Goal: Task Accomplishment & Management: Manage account settings

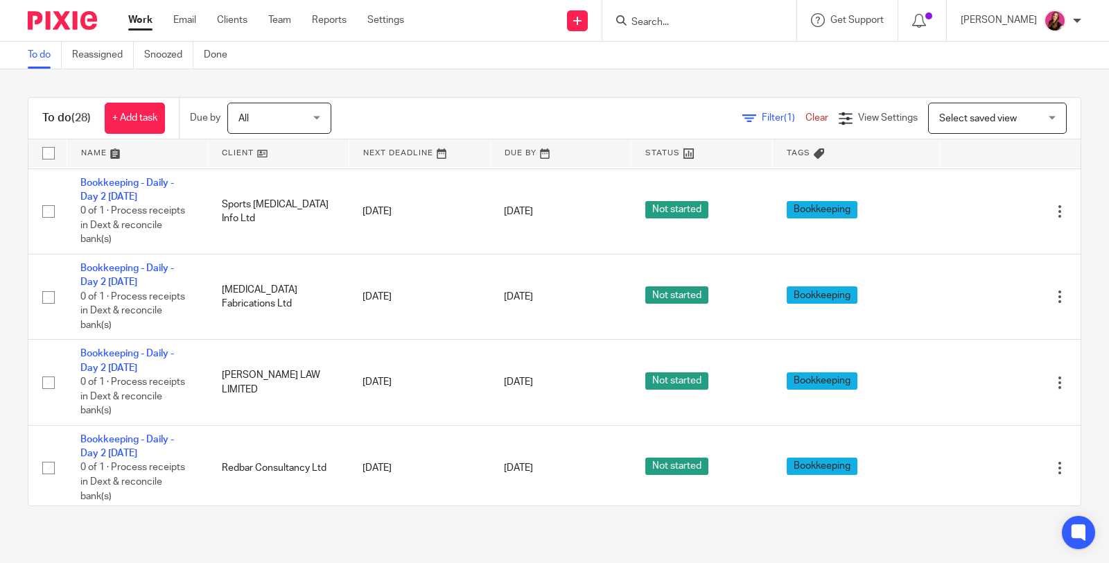
scroll to position [616, 0]
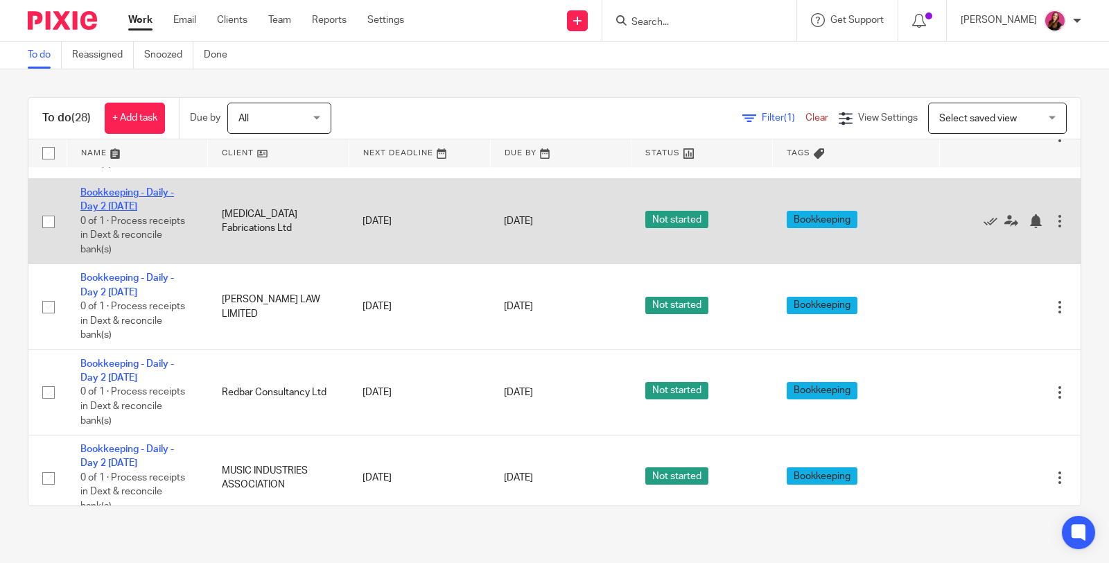
click at [109, 188] on link "Bookkeeping - Daily - Day 2 [DATE]" at bounding box center [127, 200] width 94 height 24
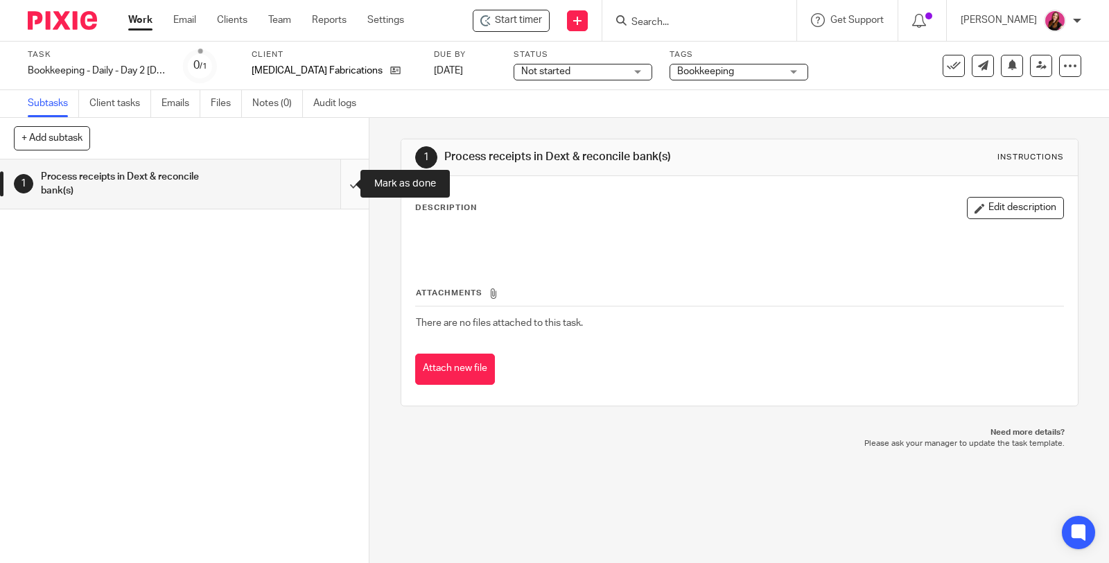
click at [336, 183] on input "submit" at bounding box center [184, 183] width 369 height 49
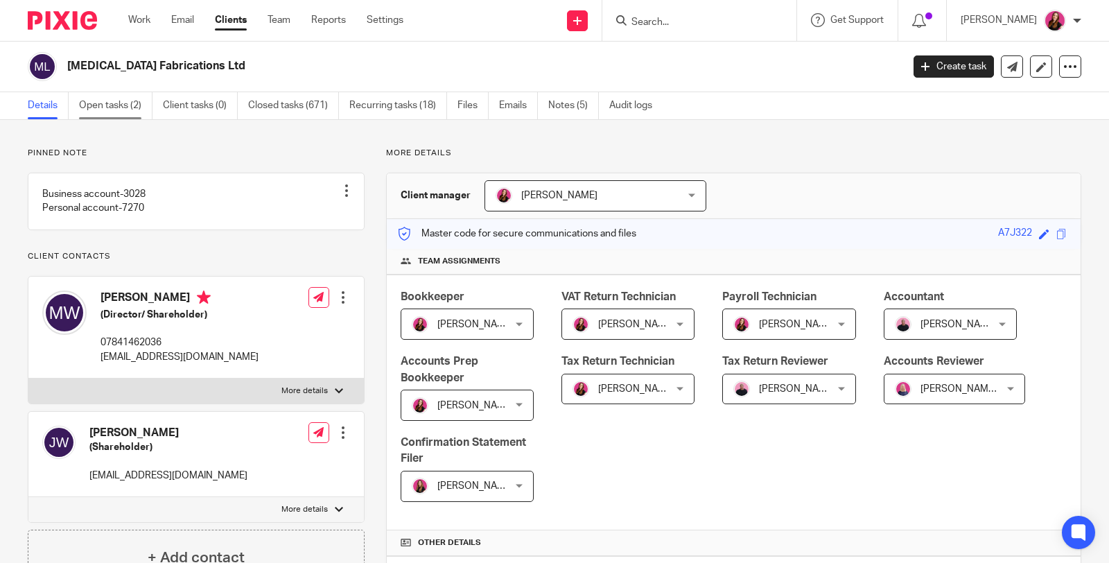
click at [121, 108] on link "Open tasks (2)" at bounding box center [115, 105] width 73 height 27
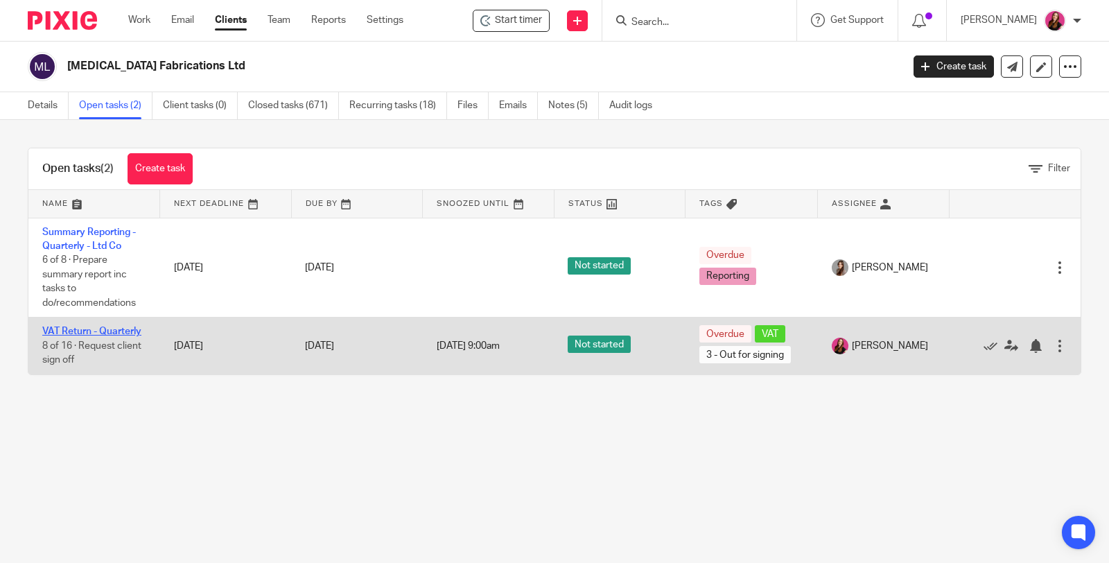
click at [125, 327] on link "VAT Return - Quarterly" at bounding box center [91, 332] width 99 height 10
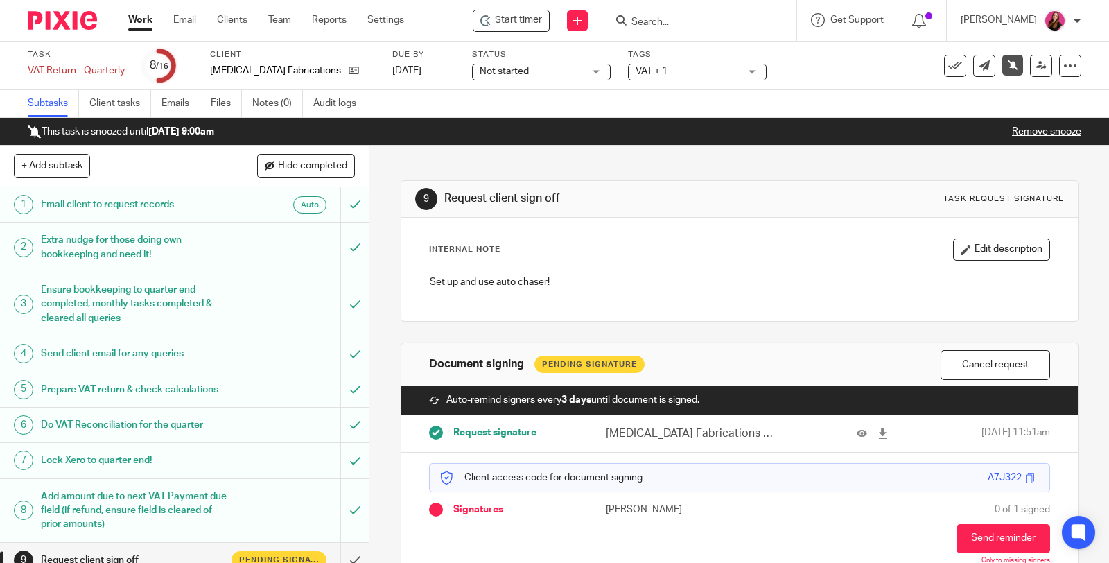
click at [1034, 130] on link "Remove snooze" at bounding box center [1046, 132] width 69 height 10
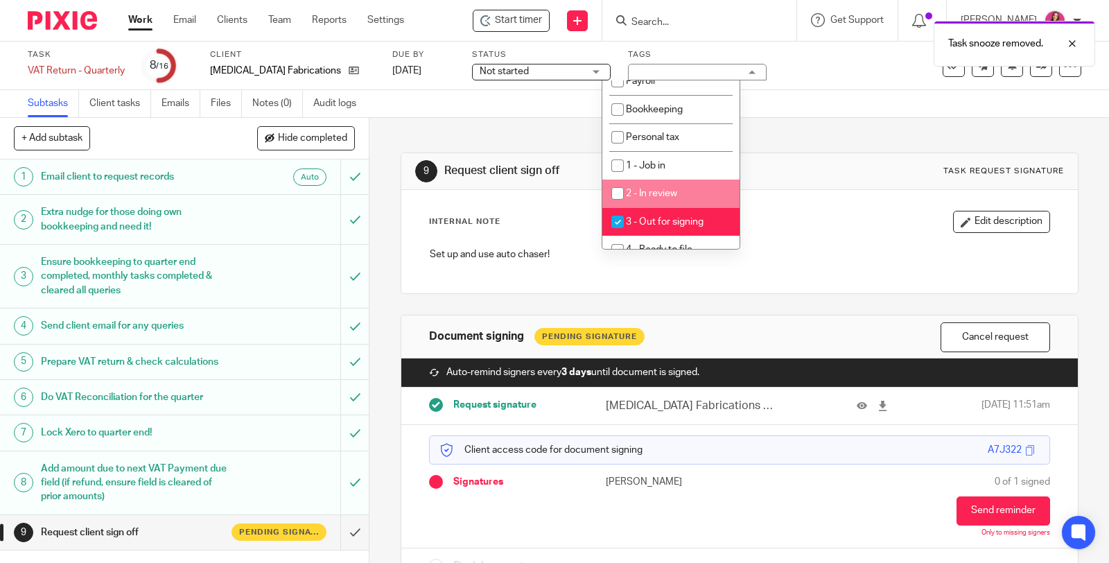
scroll to position [231, 0]
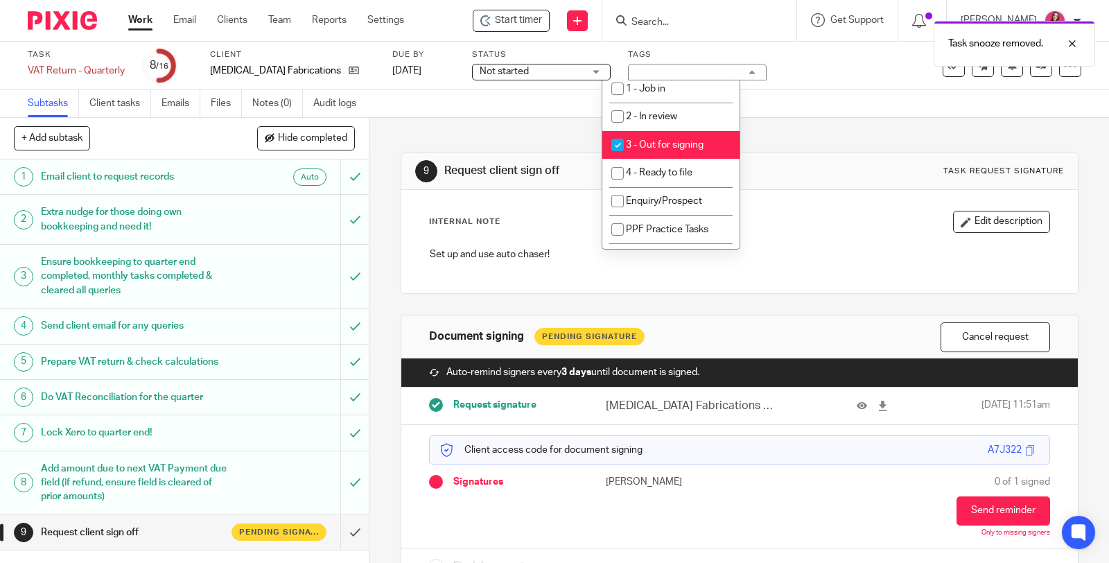
click at [710, 146] on li "3 - Out for signing" at bounding box center [670, 145] width 137 height 28
checkbox input "false"
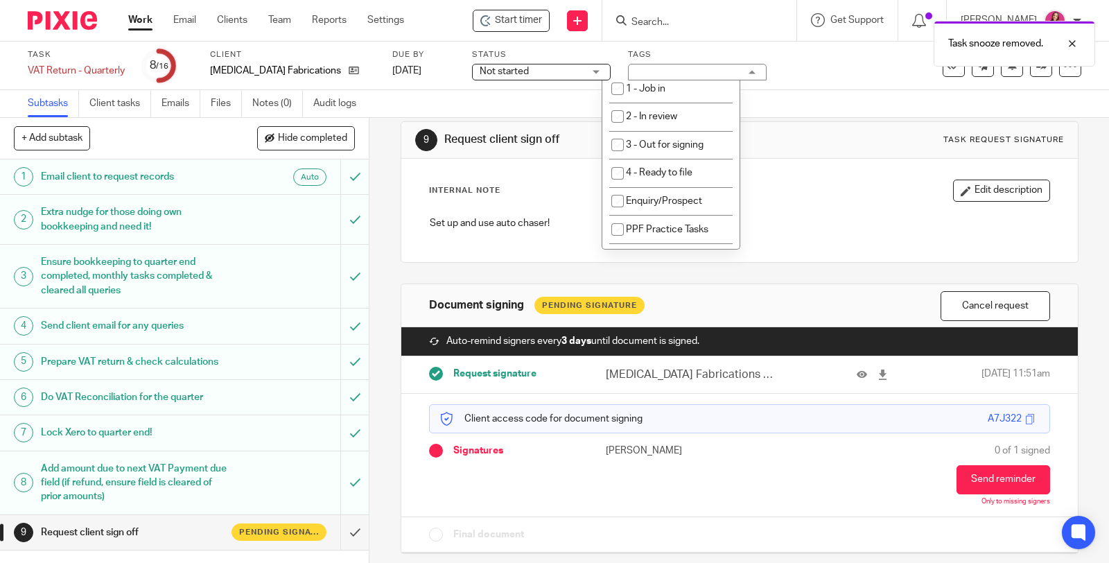
click at [1018, 309] on button "Cancel request" at bounding box center [996, 306] width 110 height 30
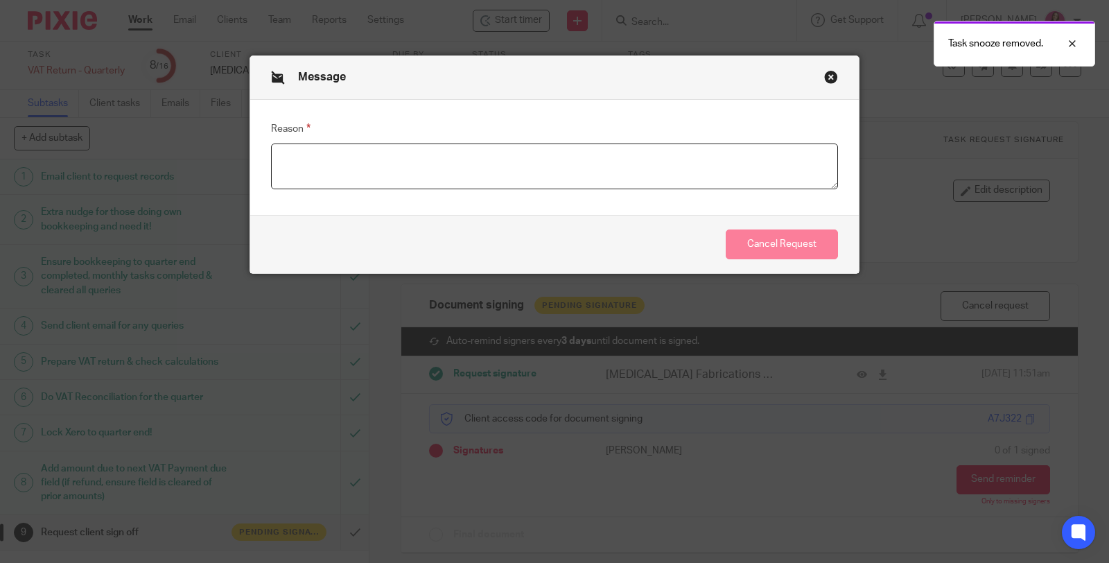
click at [435, 167] on textarea "Reason" at bounding box center [554, 167] width 567 height 46
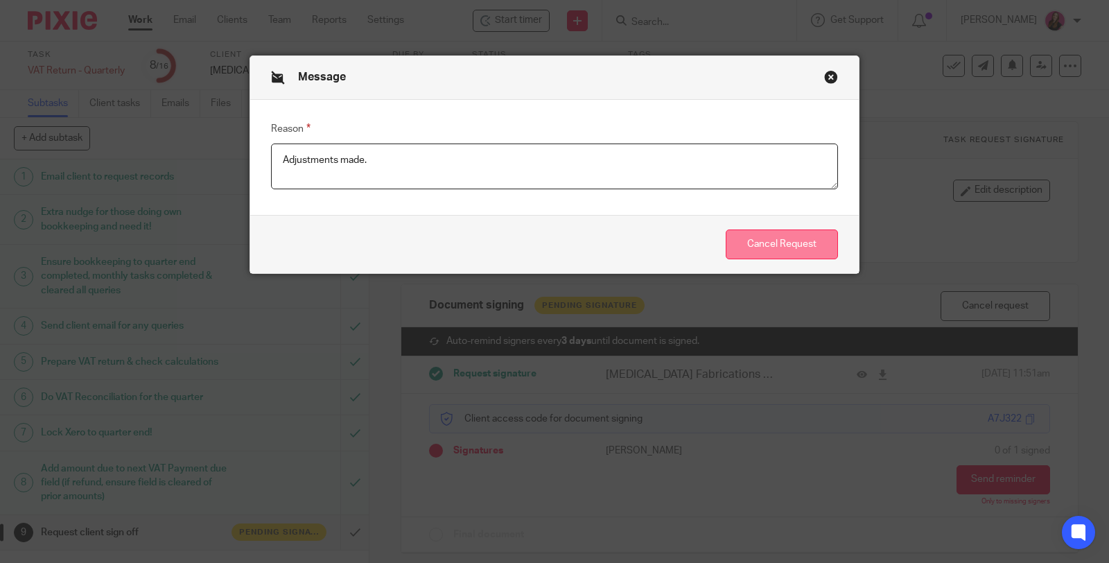
type textarea "Adjustments made."
click at [767, 252] on button "Cancel Request" at bounding box center [782, 244] width 112 height 30
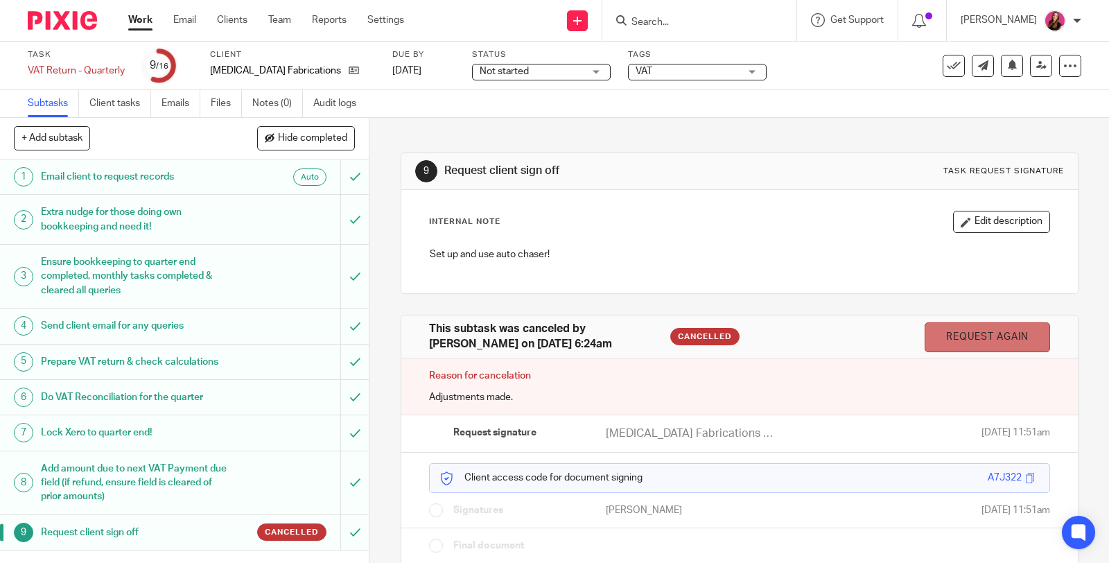
click at [996, 342] on link "Request again" at bounding box center [987, 337] width 125 height 30
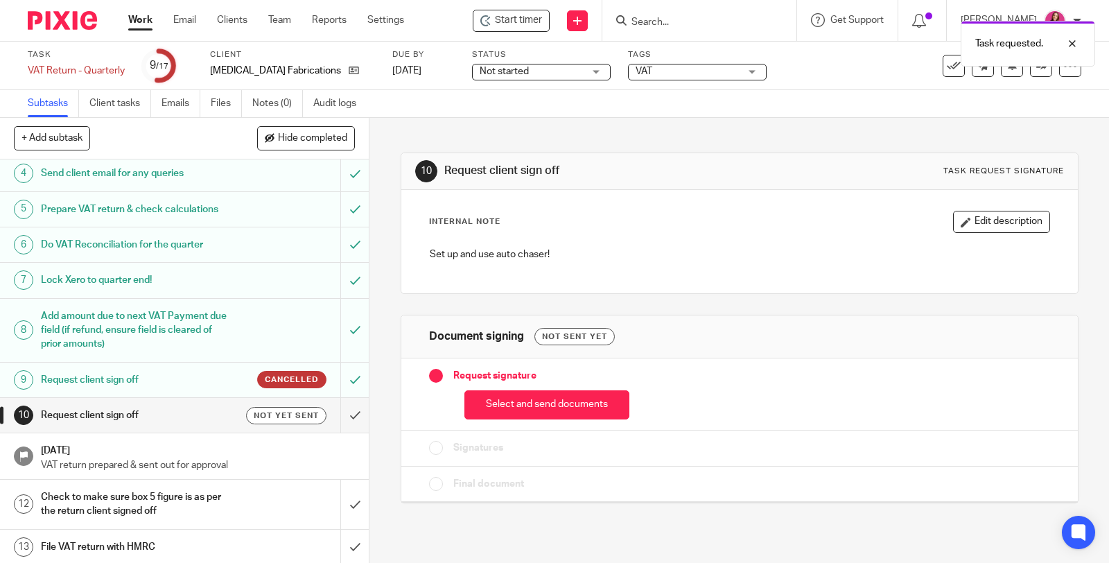
scroll to position [231, 0]
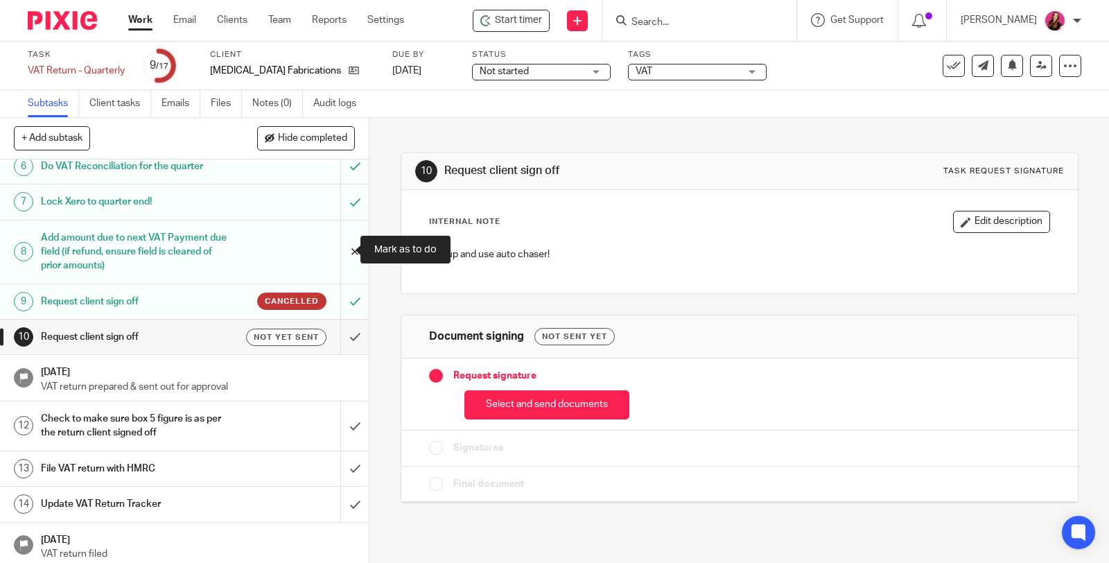
click at [337, 249] on input "submit" at bounding box center [184, 251] width 369 height 63
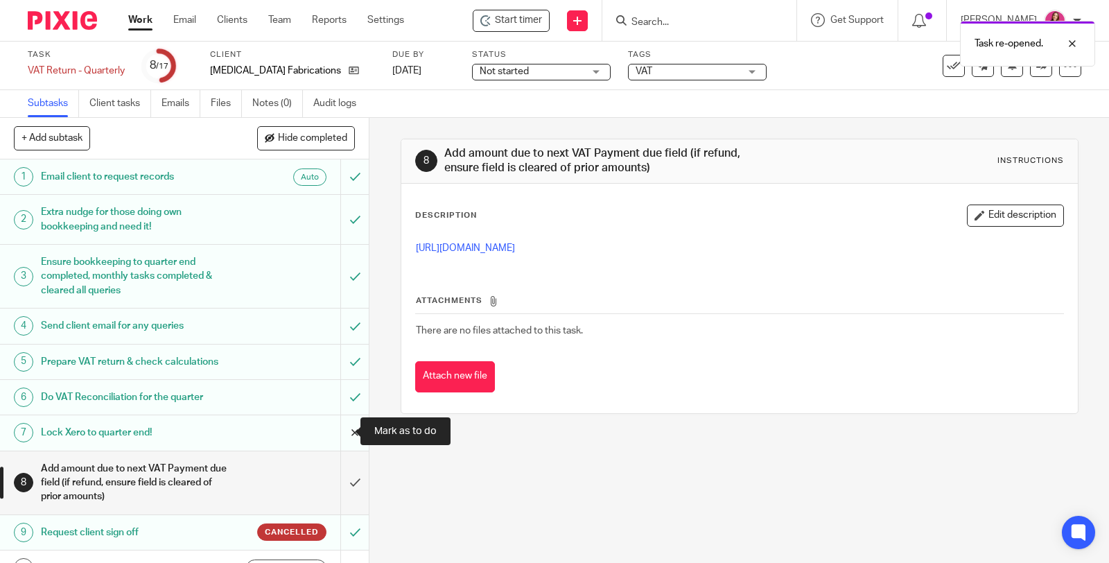
click at [344, 429] on input "submit" at bounding box center [184, 432] width 369 height 35
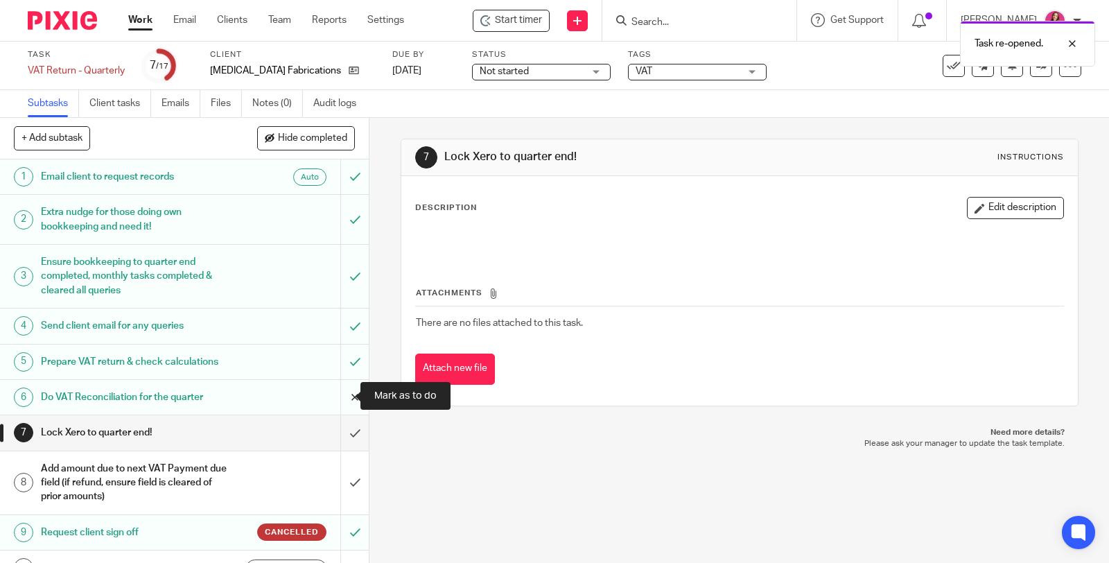
click at [338, 396] on input "submit" at bounding box center [184, 397] width 369 height 35
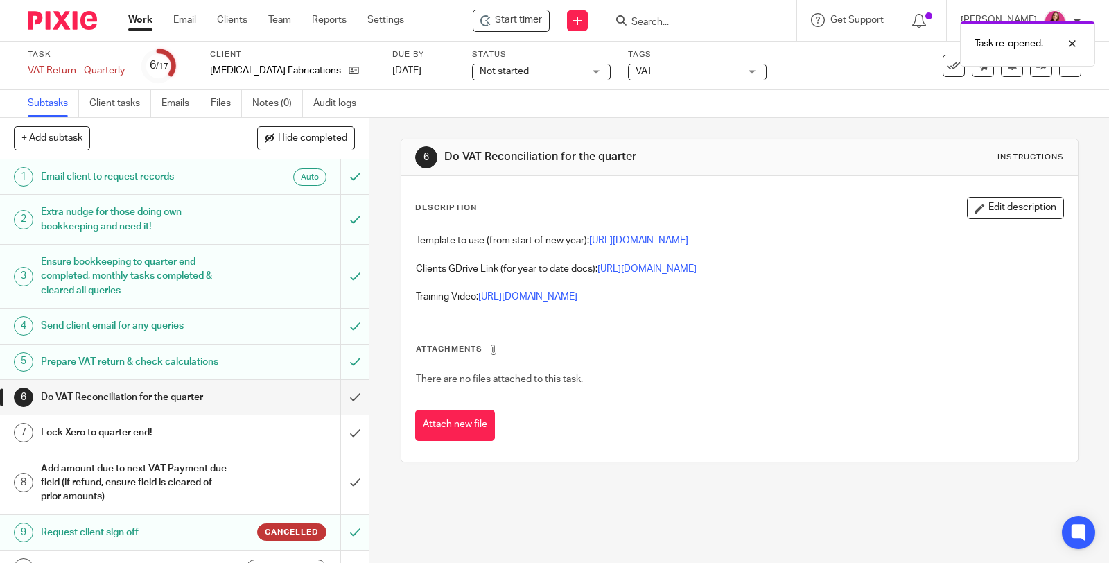
click at [128, 19] on link "Work" at bounding box center [140, 20] width 24 height 14
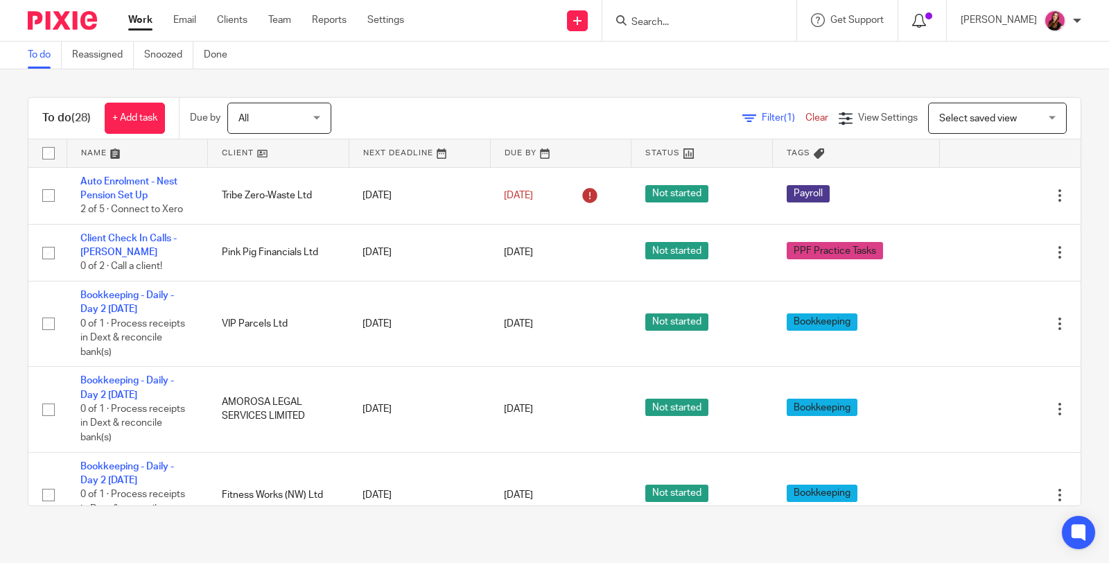
click at [926, 19] on icon at bounding box center [919, 21] width 14 height 14
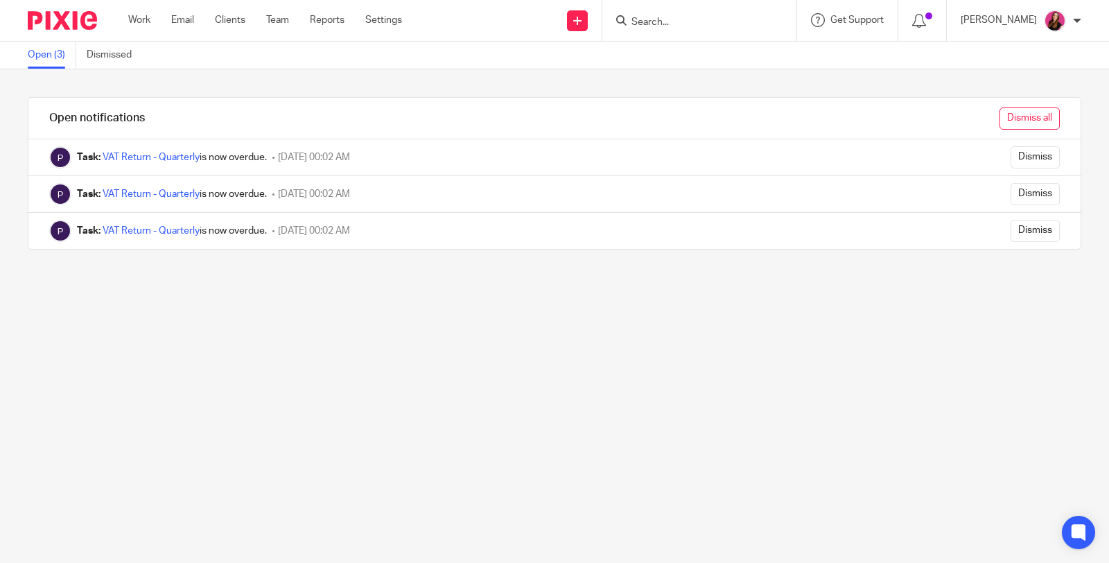
click at [1021, 125] on input "Dismiss all" at bounding box center [1030, 118] width 60 height 22
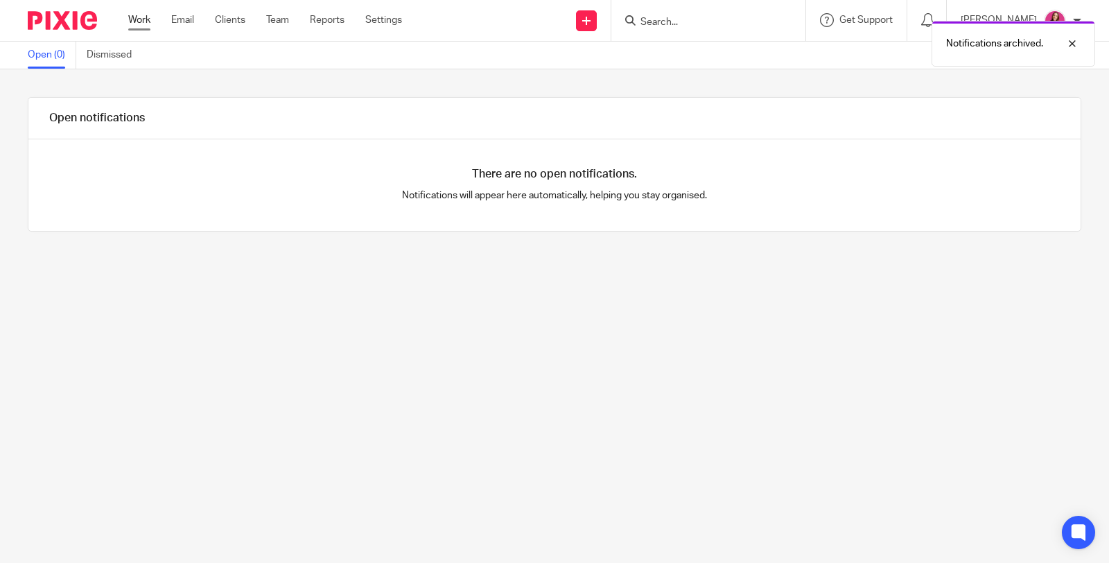
click at [141, 19] on link "Work" at bounding box center [139, 20] width 22 height 14
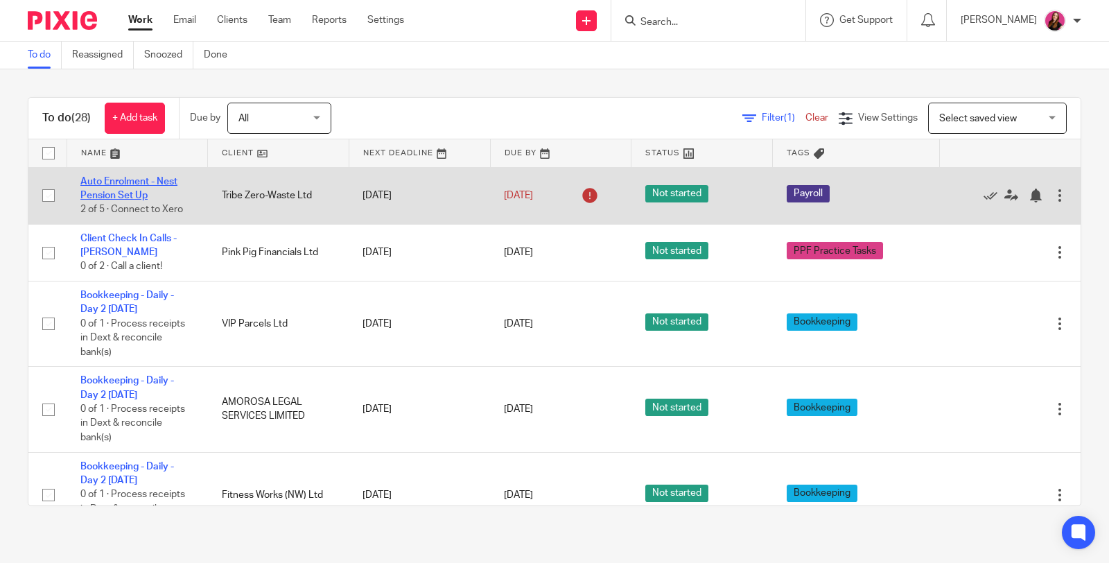
drag, startPoint x: 142, startPoint y: 182, endPoint x: 130, endPoint y: 175, distance: 13.3
click at [142, 182] on link "Auto Enrolment - Nest Pension Set Up" at bounding box center [128, 189] width 97 height 24
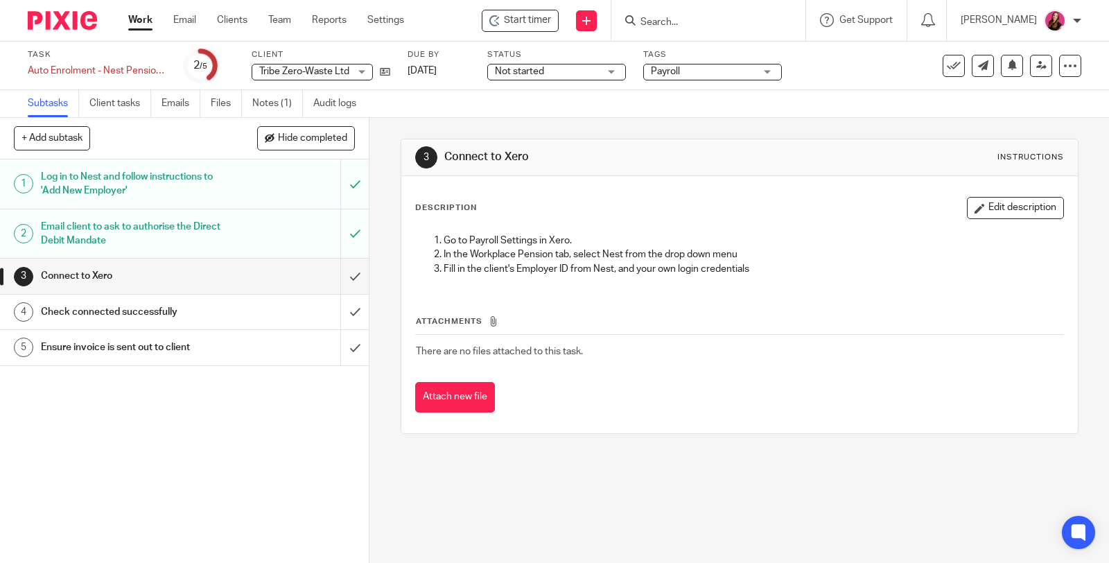
click at [160, 342] on h1 "Ensure invoice is sent out to client" at bounding box center [136, 347] width 191 height 21
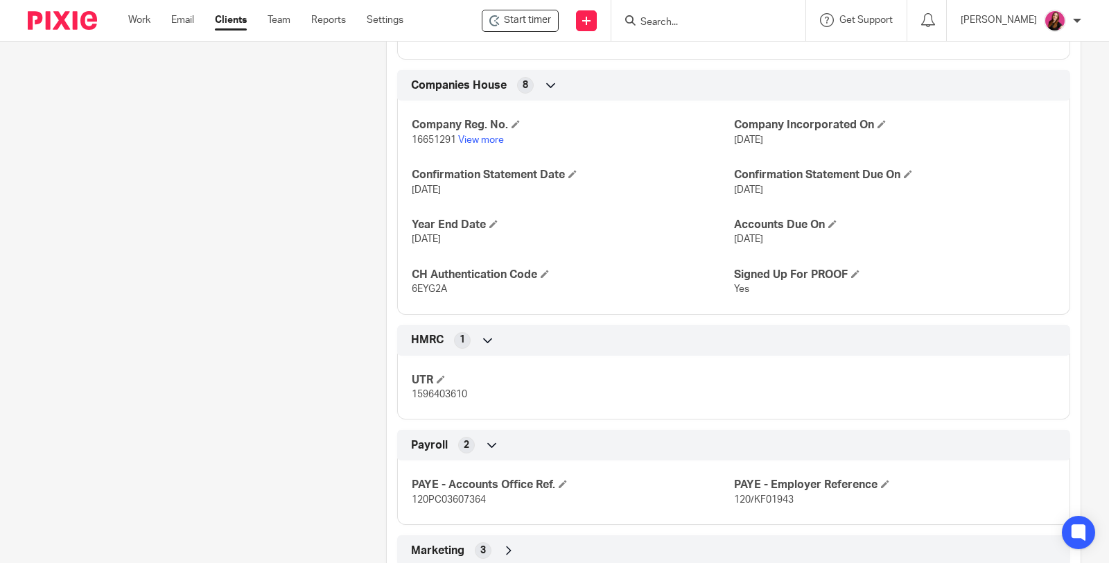
scroll to position [1141, 0]
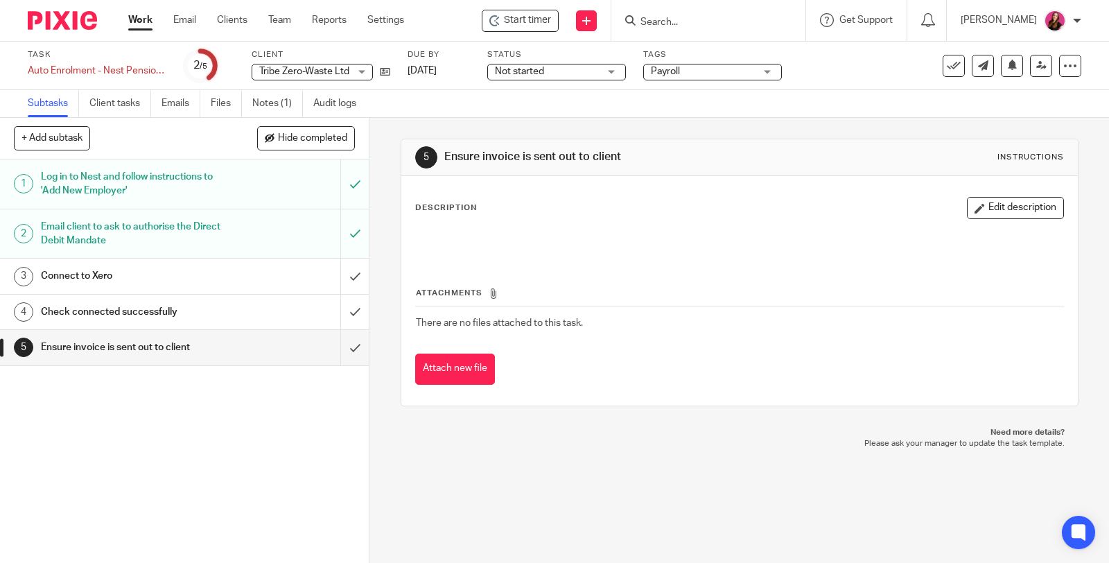
click at [184, 272] on h1 "Connect to Xero" at bounding box center [136, 276] width 191 height 21
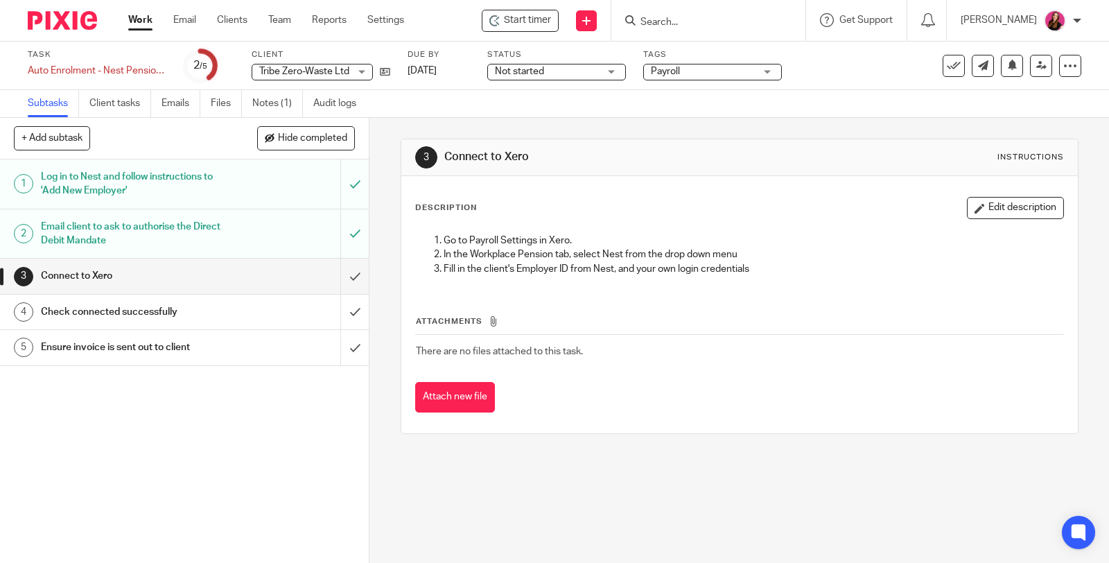
click at [694, 69] on span "Payroll" at bounding box center [703, 71] width 104 height 15
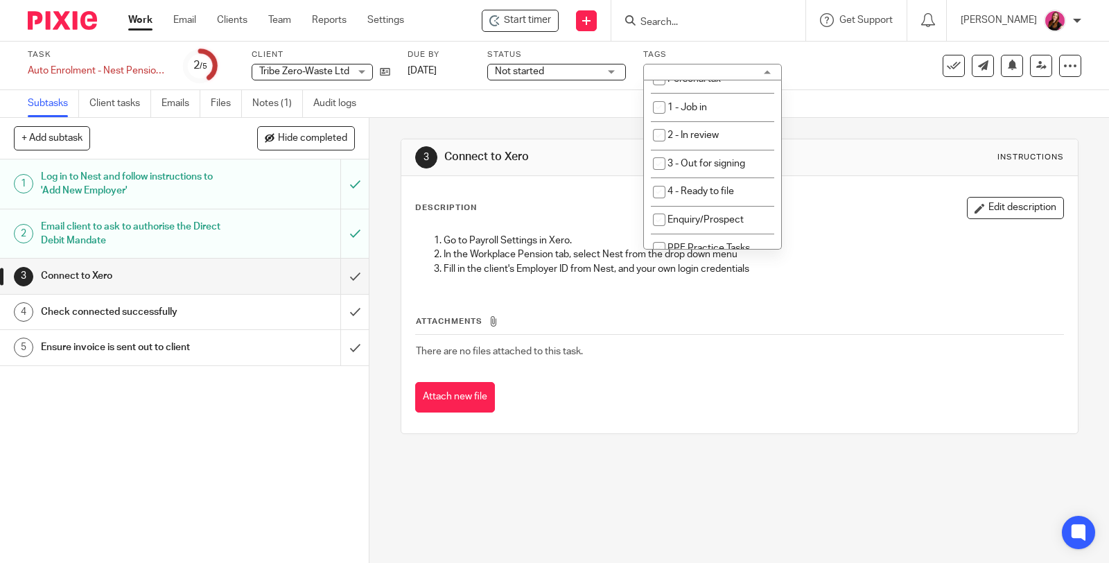
scroll to position [231, 0]
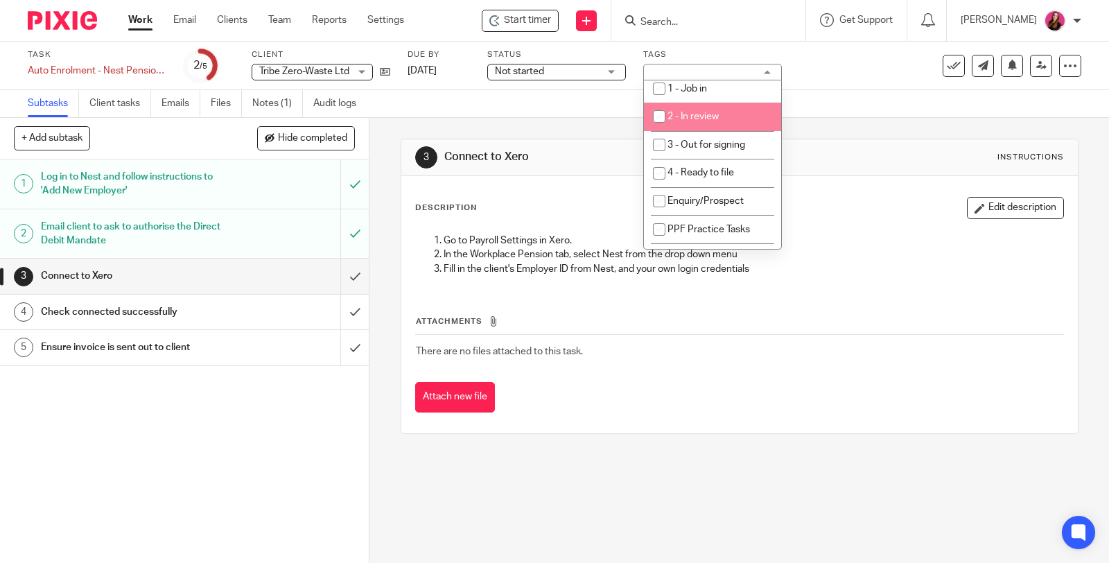
click at [716, 119] on span "2 - In review" at bounding box center [693, 117] width 51 height 10
checkbox input "true"
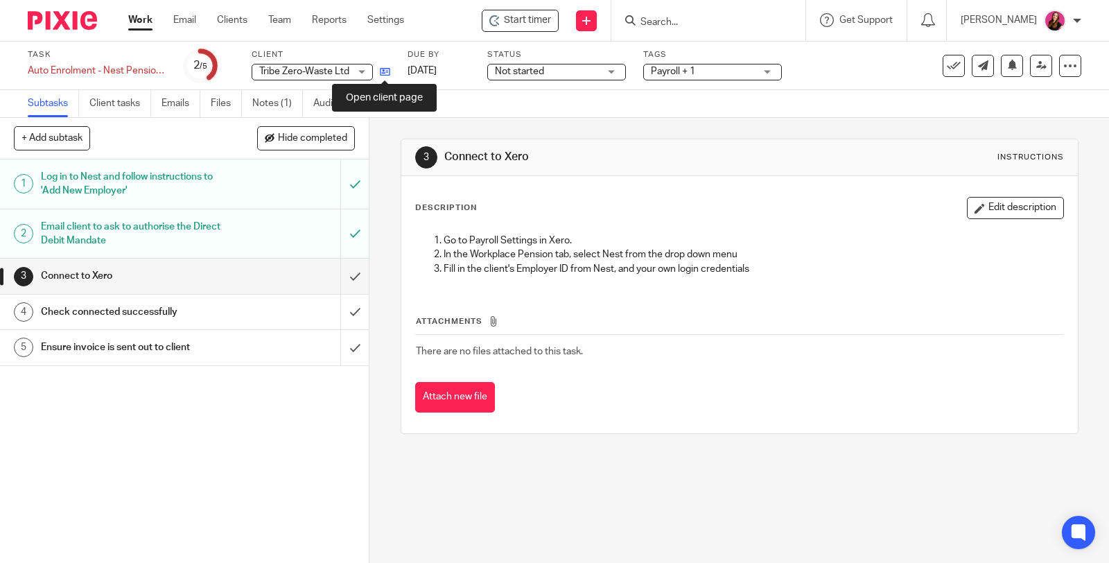
click at [388, 71] on icon at bounding box center [385, 72] width 10 height 10
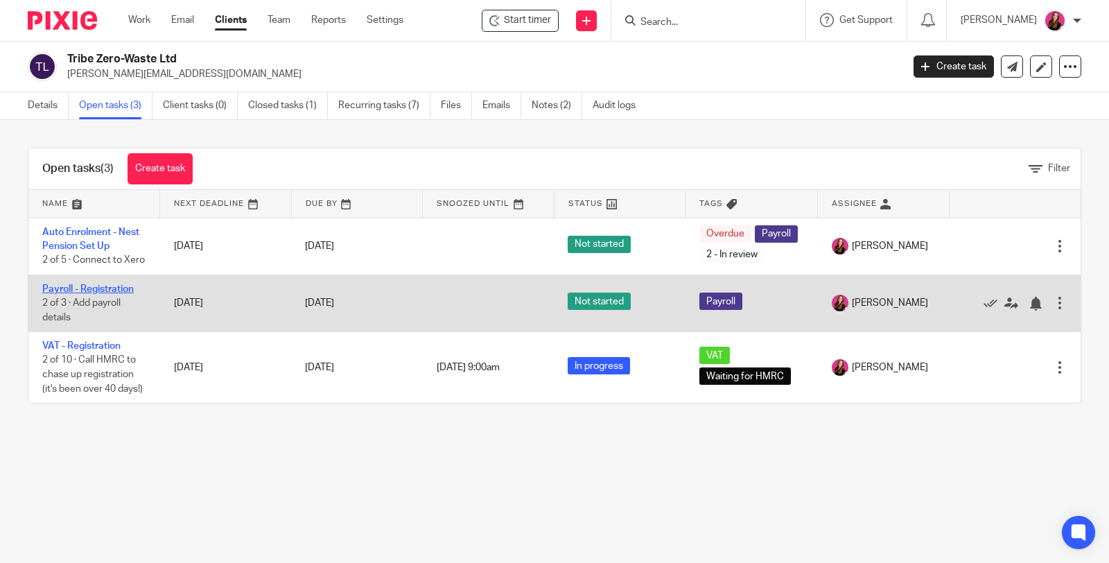
click at [128, 294] on link "Payroll - Registration" at bounding box center [88, 289] width 92 height 10
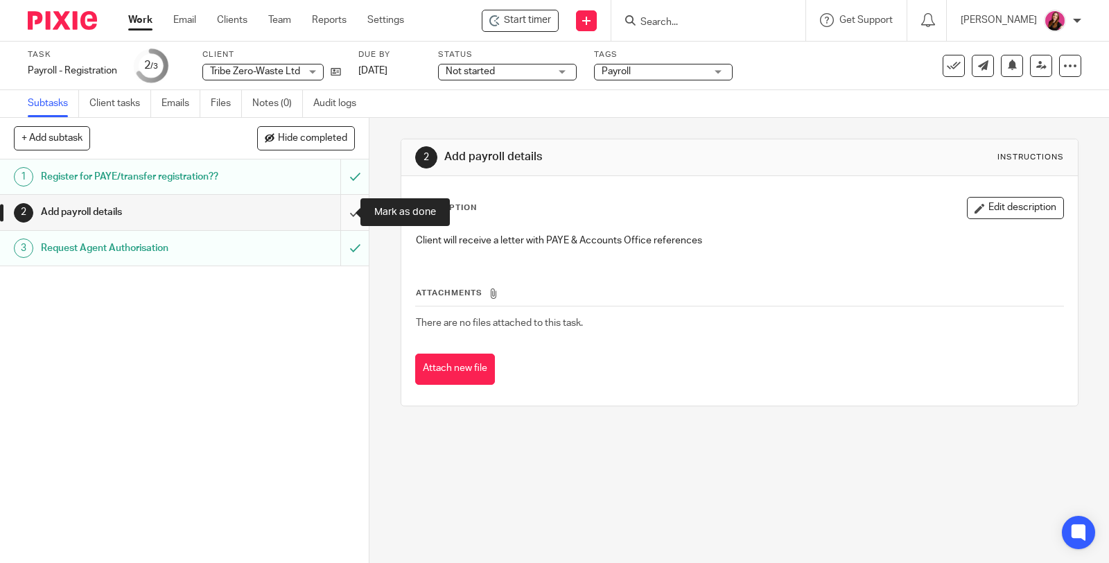
click at [341, 211] on input "submit" at bounding box center [184, 212] width 369 height 35
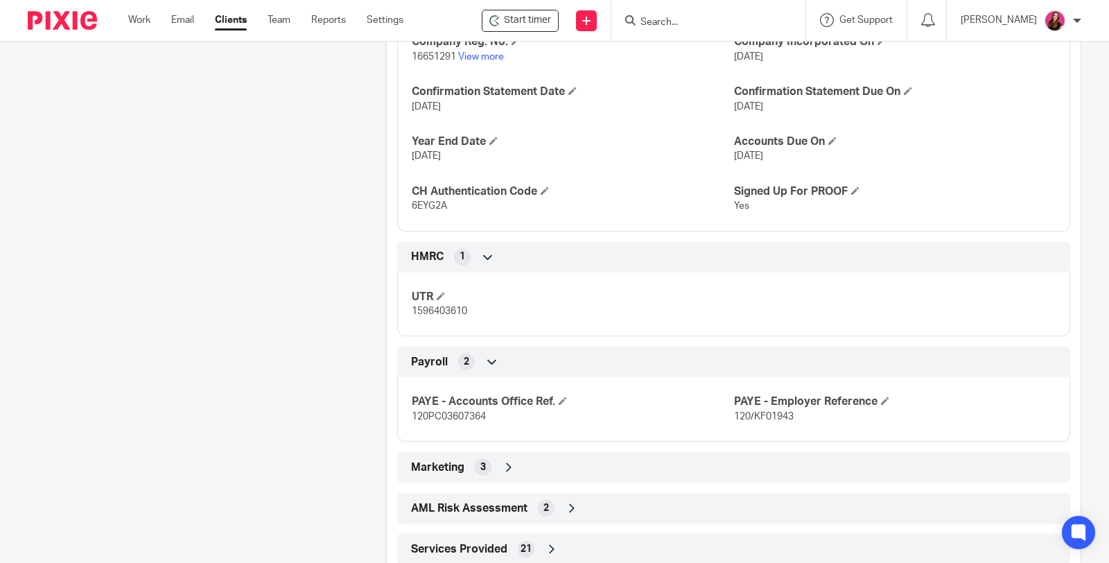
scroll to position [1141, 0]
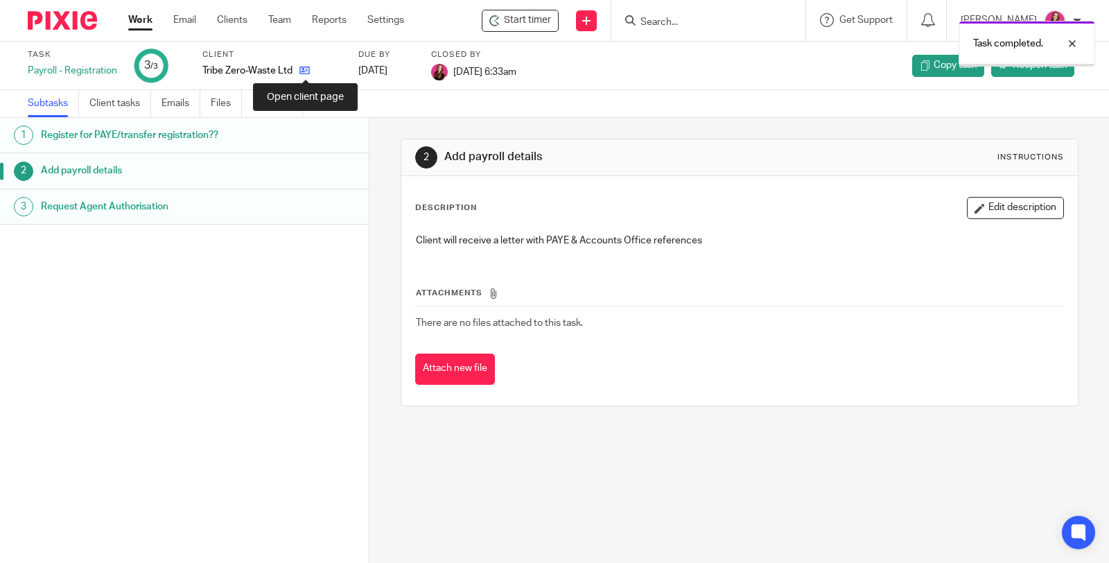
click at [306, 73] on icon at bounding box center [304, 70] width 10 height 10
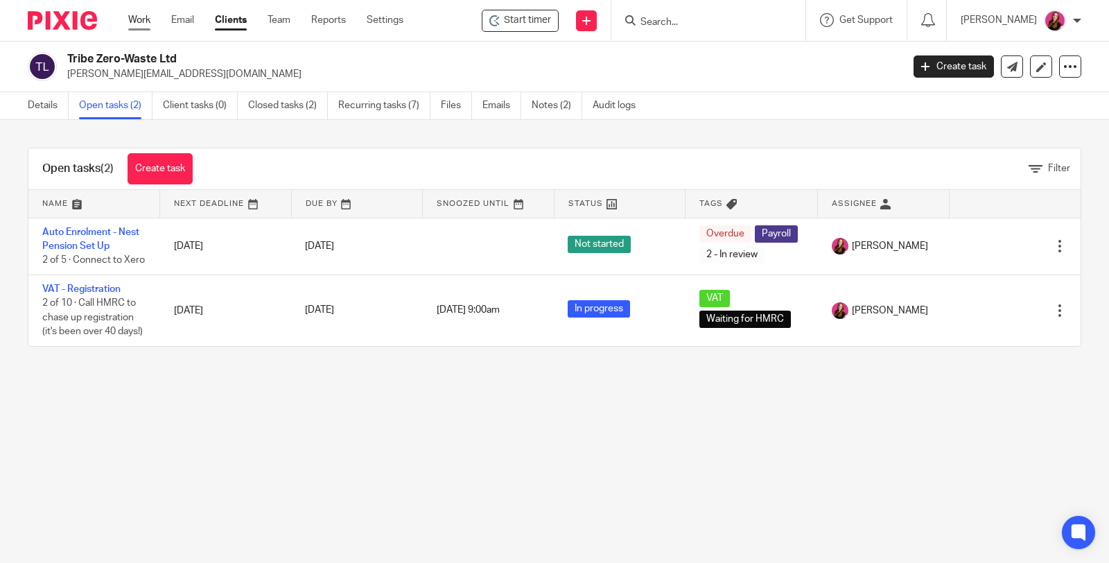
click at [140, 21] on link "Work" at bounding box center [139, 20] width 22 height 14
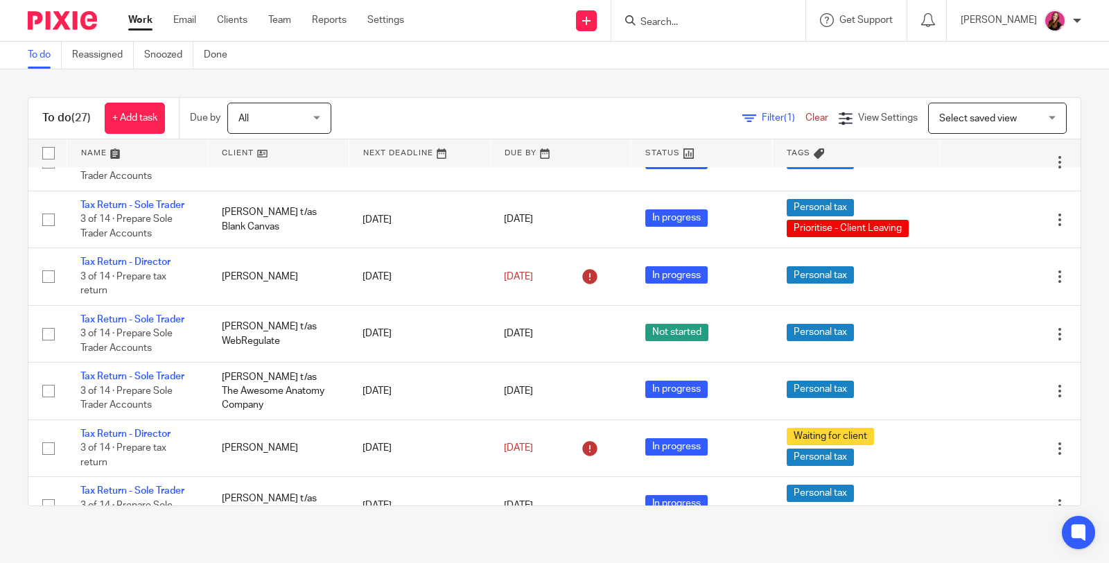
scroll to position [1674, 0]
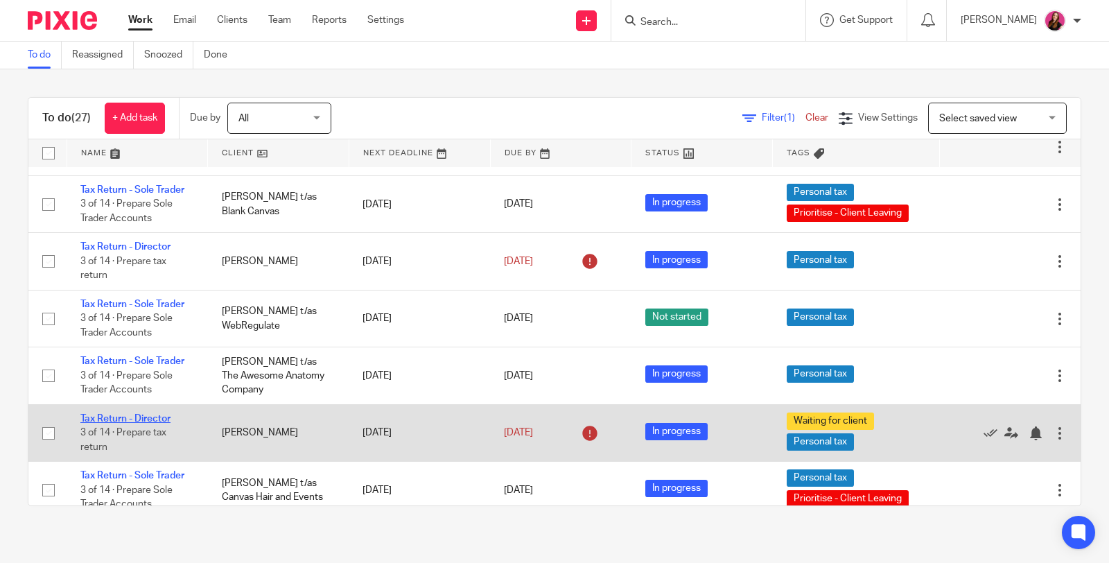
click at [119, 414] on link "Tax Return - Director" at bounding box center [125, 419] width 90 height 10
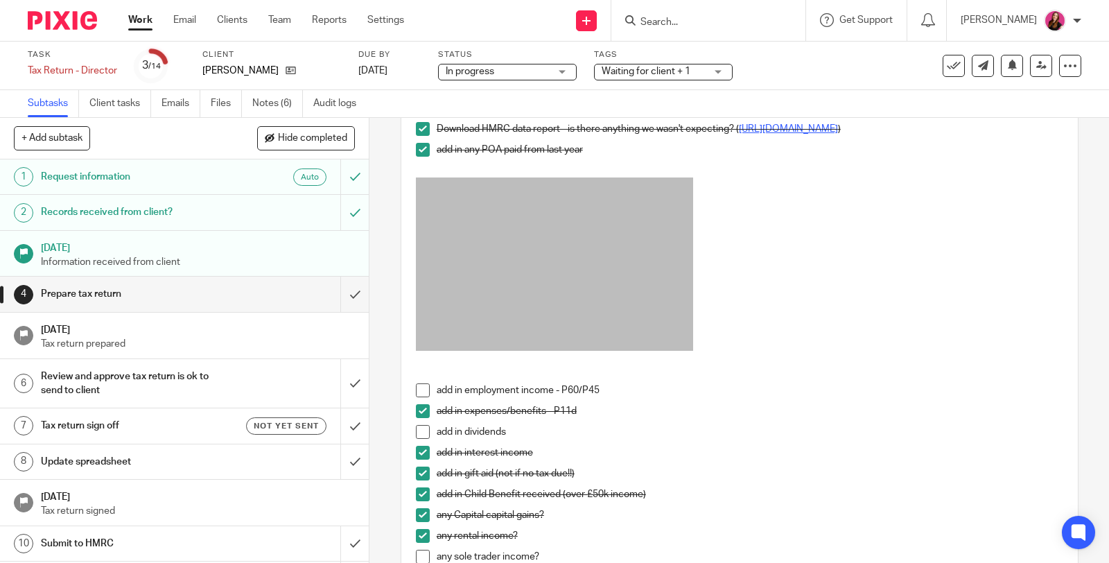
scroll to position [308, 0]
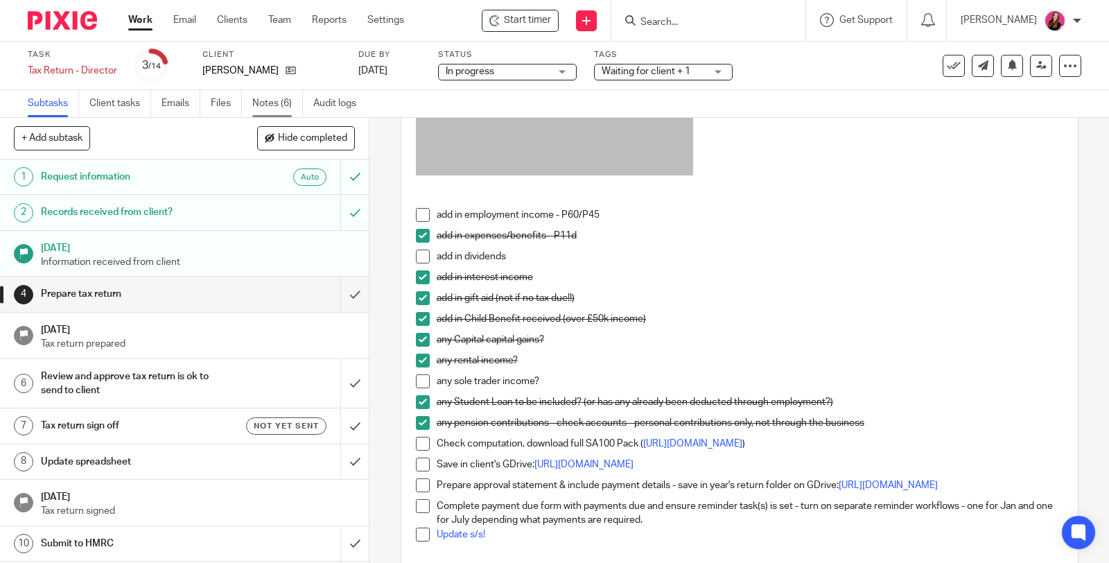
click at [261, 102] on link "Notes (6)" at bounding box center [277, 103] width 51 height 27
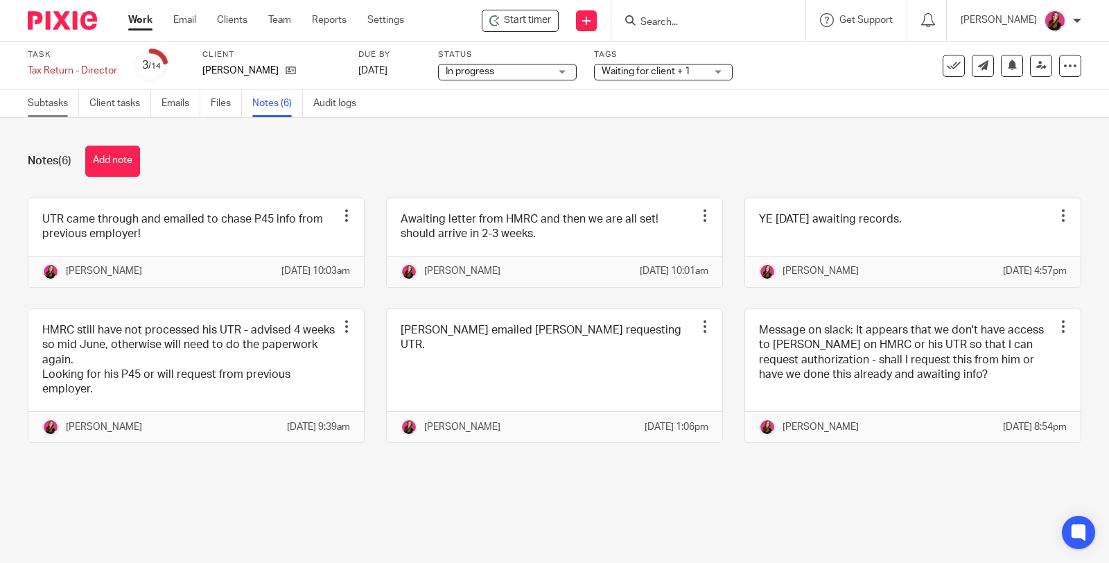
click at [61, 104] on link "Subtasks" at bounding box center [53, 103] width 51 height 27
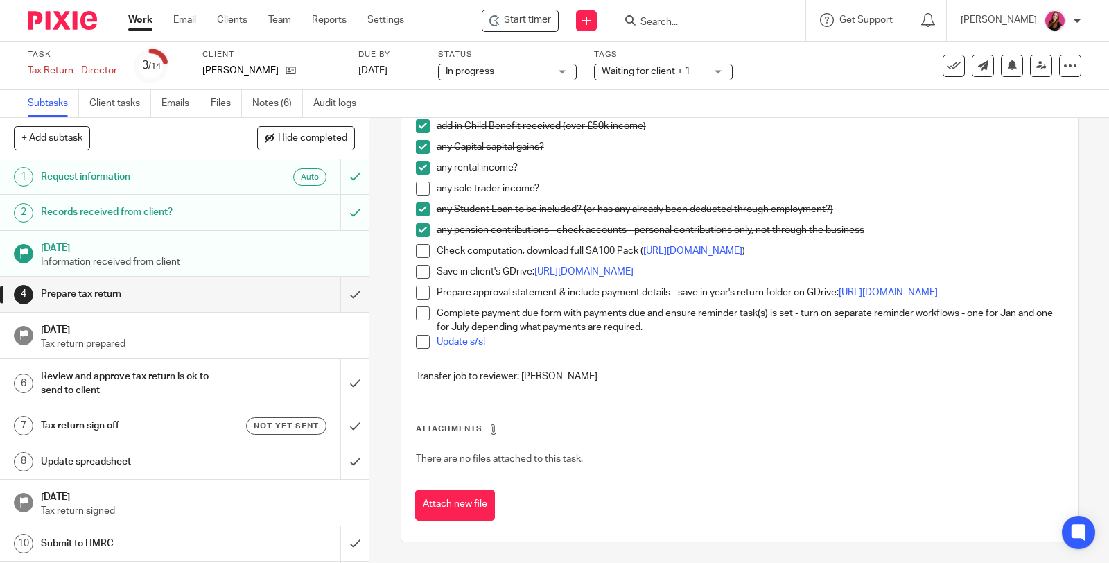
scroll to position [520, 0]
click at [1007, 66] on icon at bounding box center [1012, 65] width 10 height 10
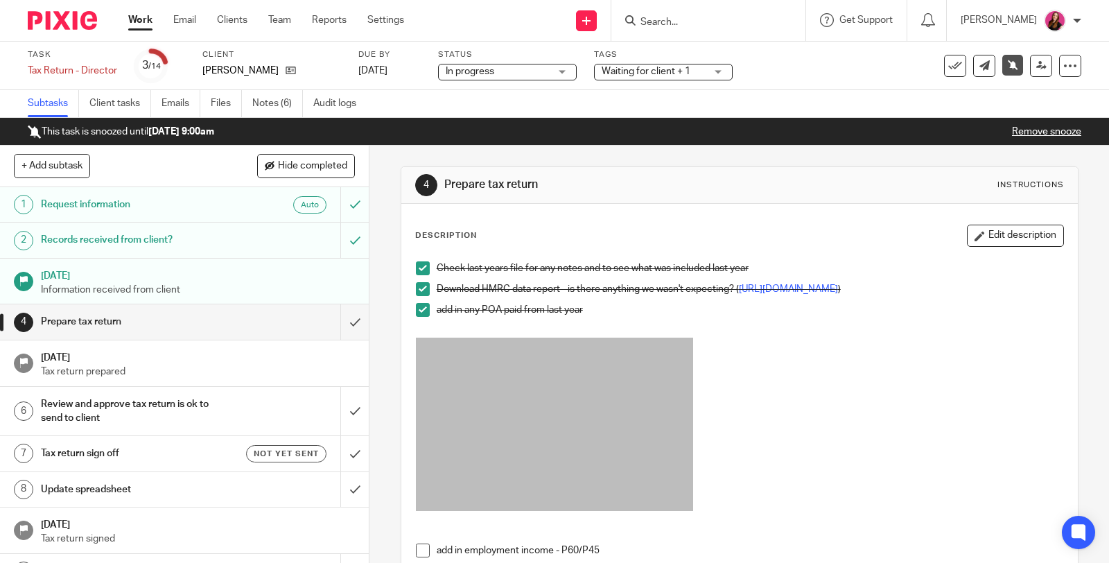
click at [139, 22] on link "Work" at bounding box center [140, 20] width 24 height 14
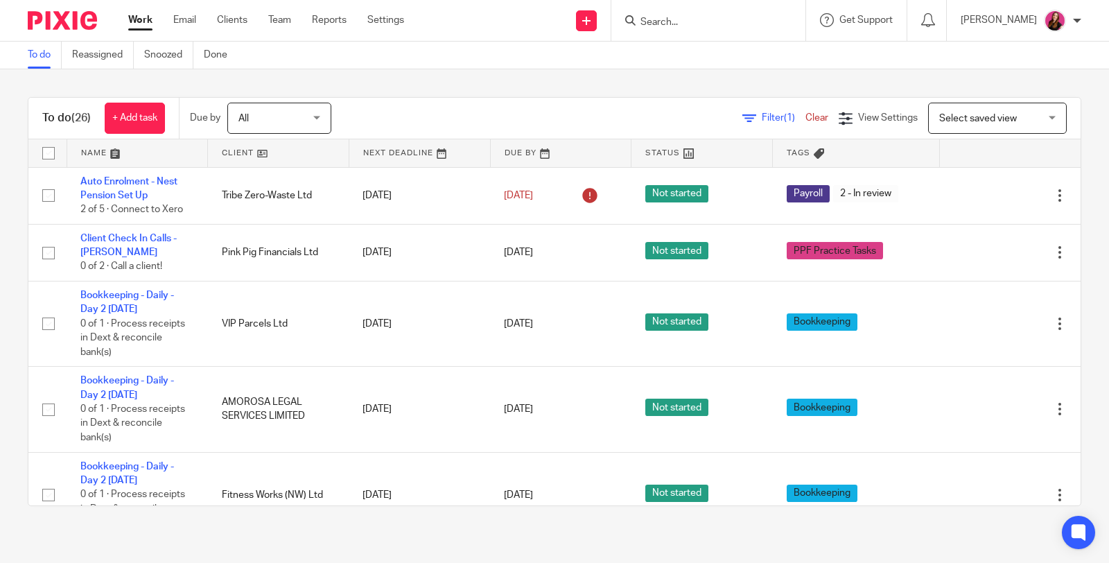
click at [433, 155] on link at bounding box center [419, 153] width 141 height 28
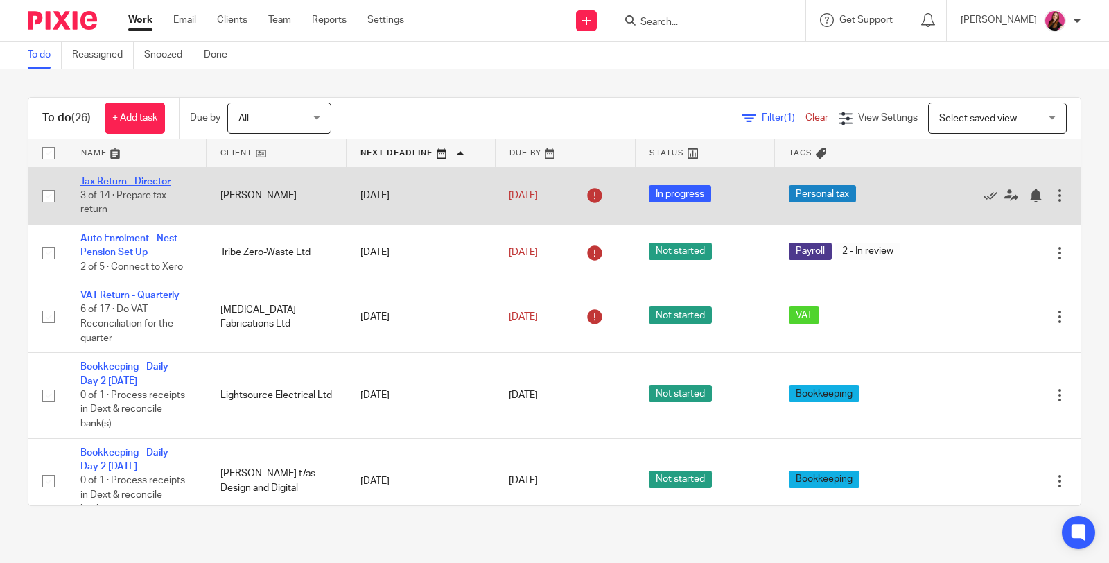
click at [87, 180] on link "Tax Return - Director" at bounding box center [125, 182] width 90 height 10
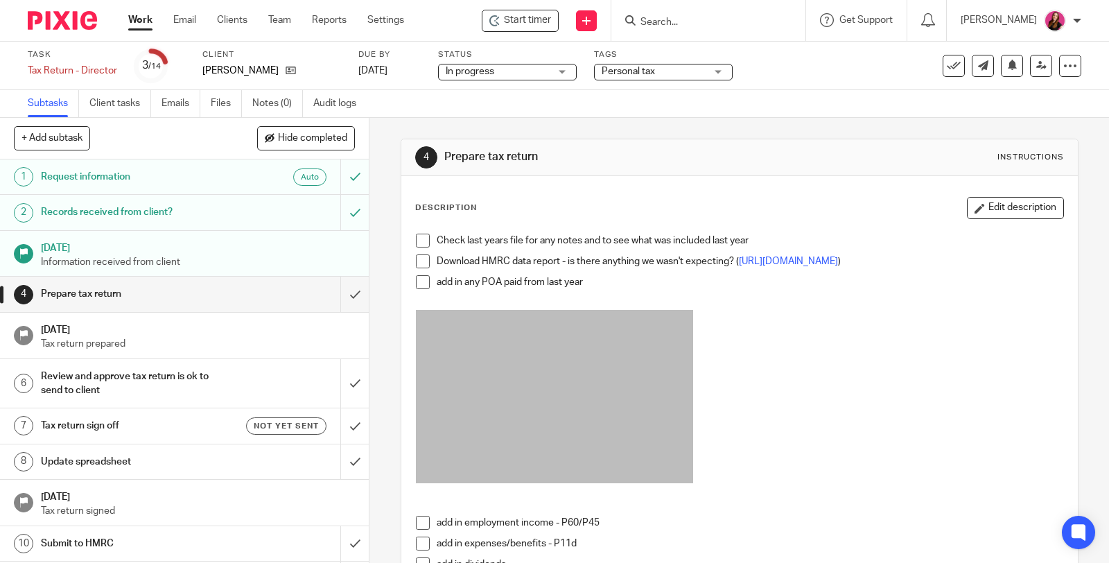
click at [416, 238] on span at bounding box center [423, 241] width 14 height 14
click at [419, 260] on span at bounding box center [423, 261] width 14 height 14
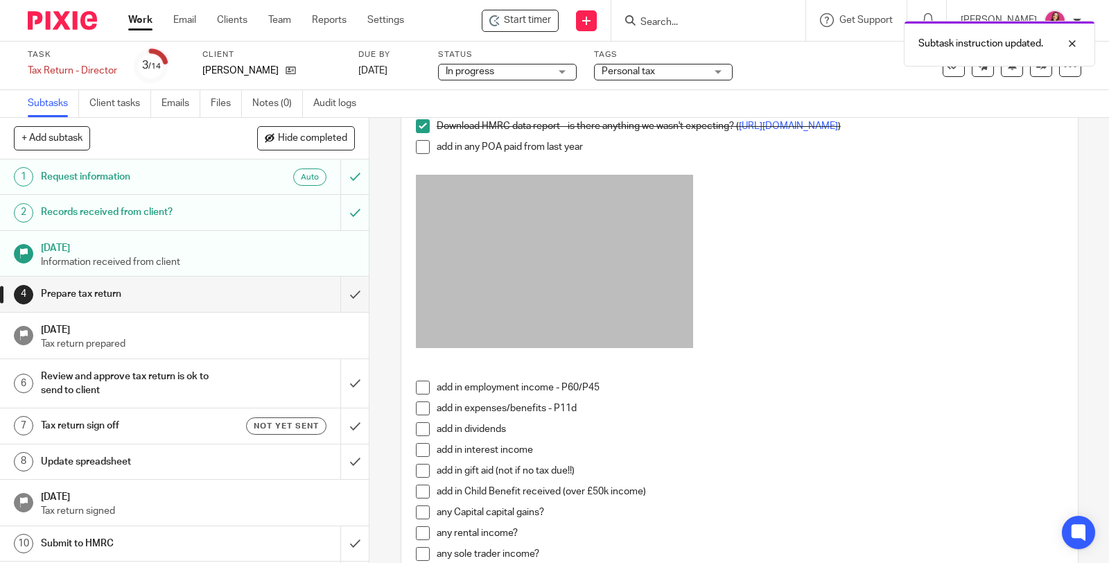
scroll to position [135, 0]
click at [417, 154] on span at bounding box center [423, 147] width 14 height 14
click at [697, 68] on span "Personal tax" at bounding box center [654, 71] width 104 height 15
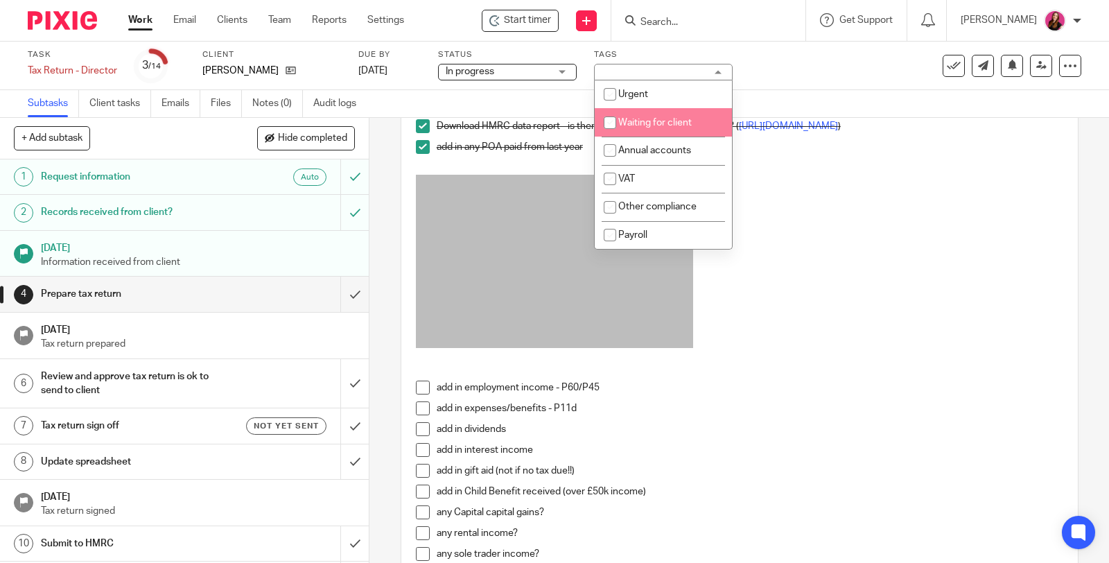
click at [695, 119] on li "Waiting for client" at bounding box center [663, 122] width 137 height 28
checkbox input "true"
click at [284, 101] on link "Notes (0)" at bounding box center [277, 103] width 51 height 27
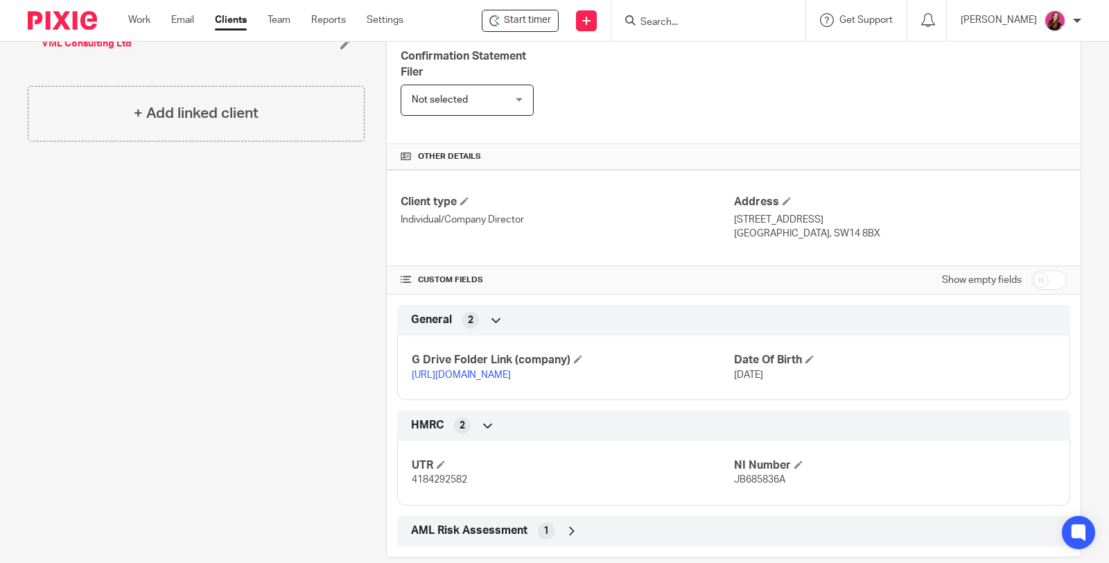
scroll to position [418, 0]
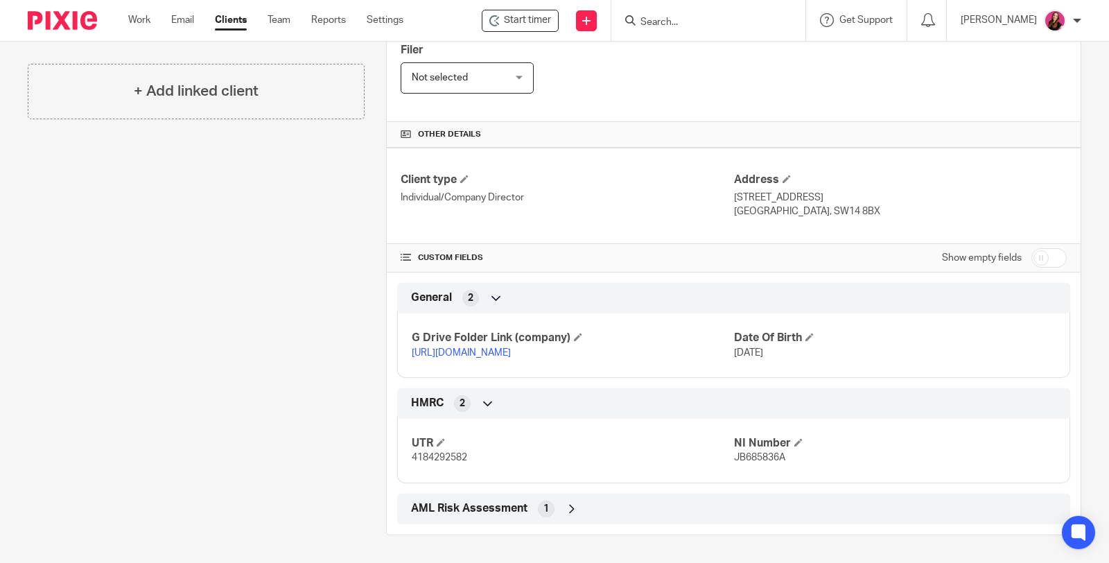
click at [492, 348] on link "https://drive.google.com/drive/folders/1O0Ri8q48yUu33LDgxMp9k6VkT-gu59WC?usp=dr…" at bounding box center [461, 353] width 99 height 10
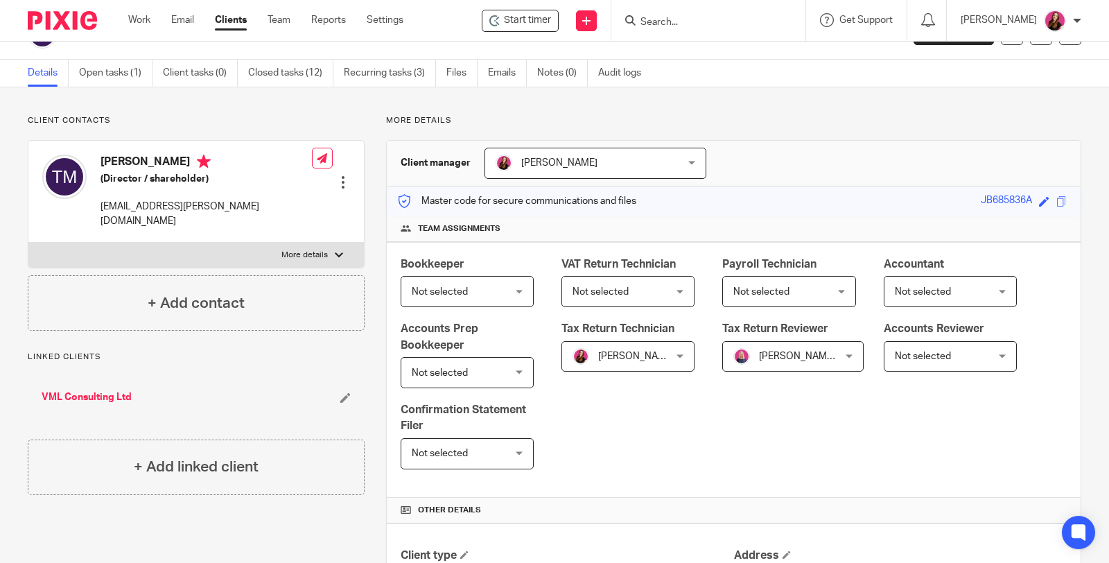
scroll to position [0, 0]
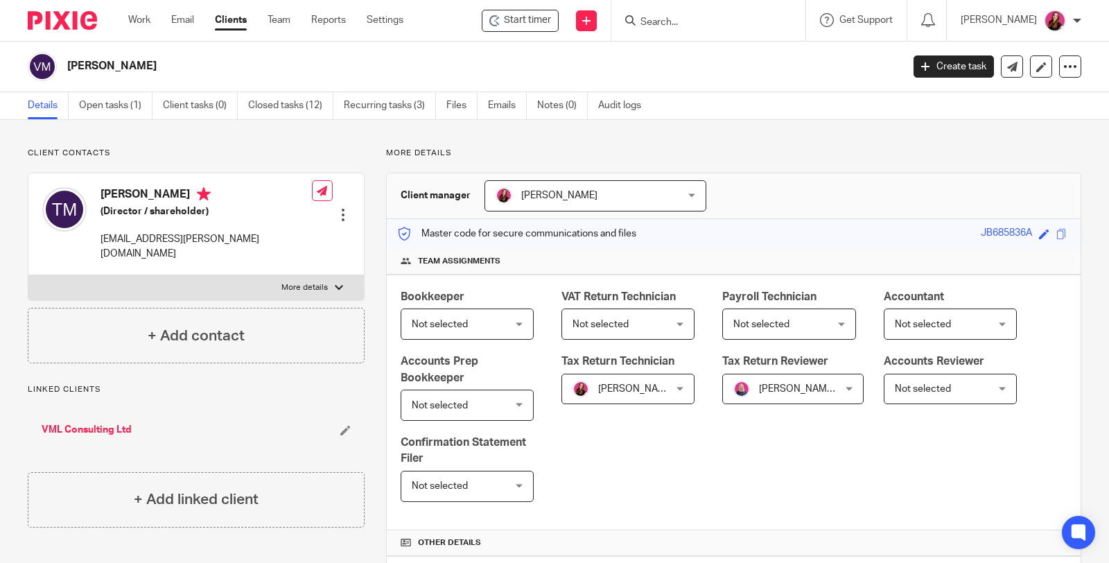
click at [74, 423] on link "VML Consulting Ltd" at bounding box center [87, 430] width 90 height 14
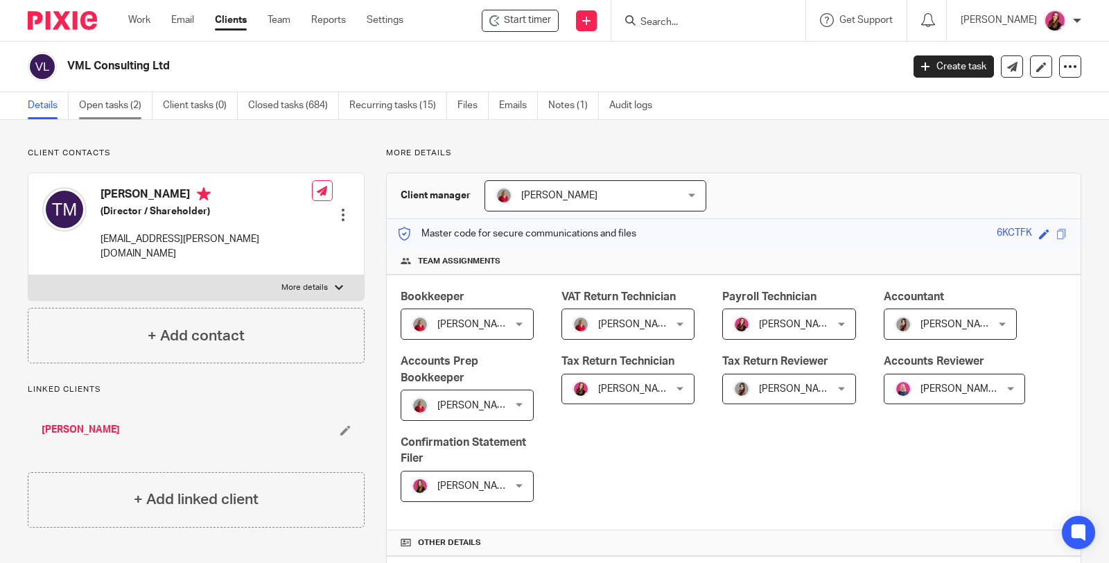
click at [105, 109] on link "Open tasks (2)" at bounding box center [115, 105] width 73 height 27
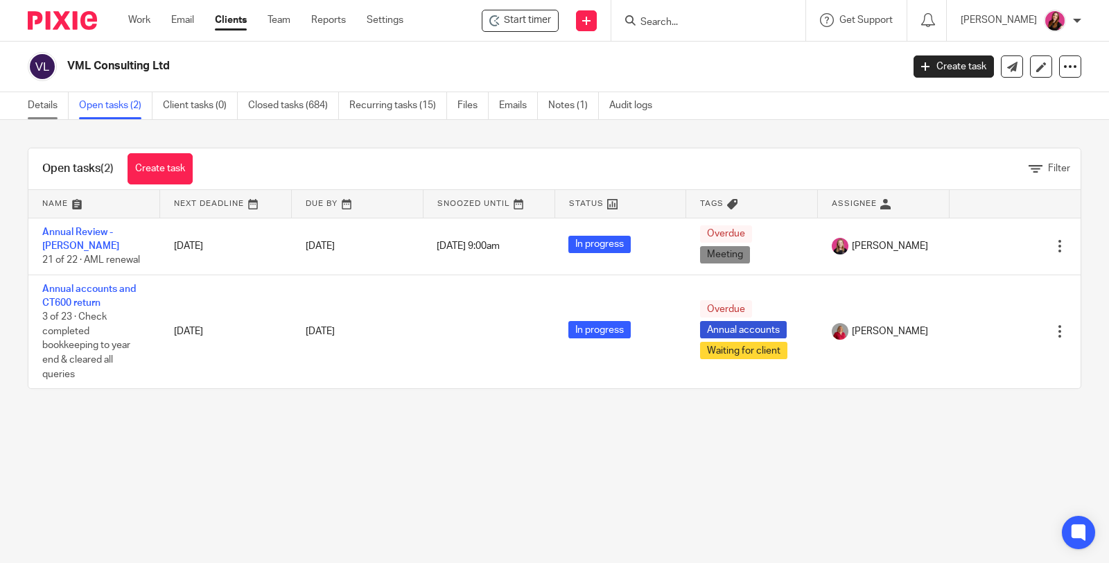
click at [44, 107] on link "Details" at bounding box center [48, 105] width 41 height 27
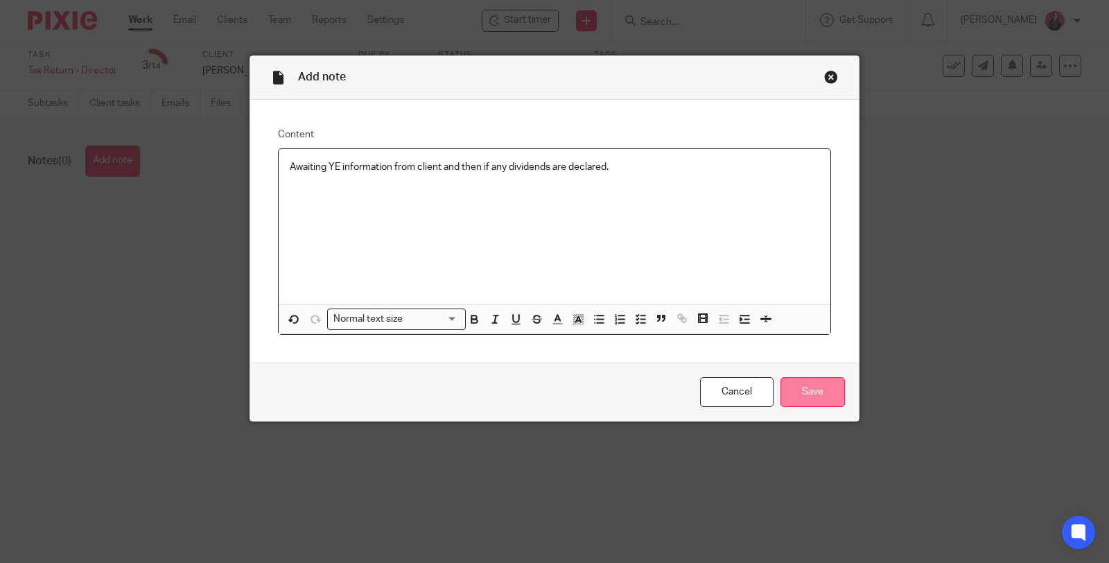
click at [803, 394] on input "Save" at bounding box center [813, 392] width 64 height 30
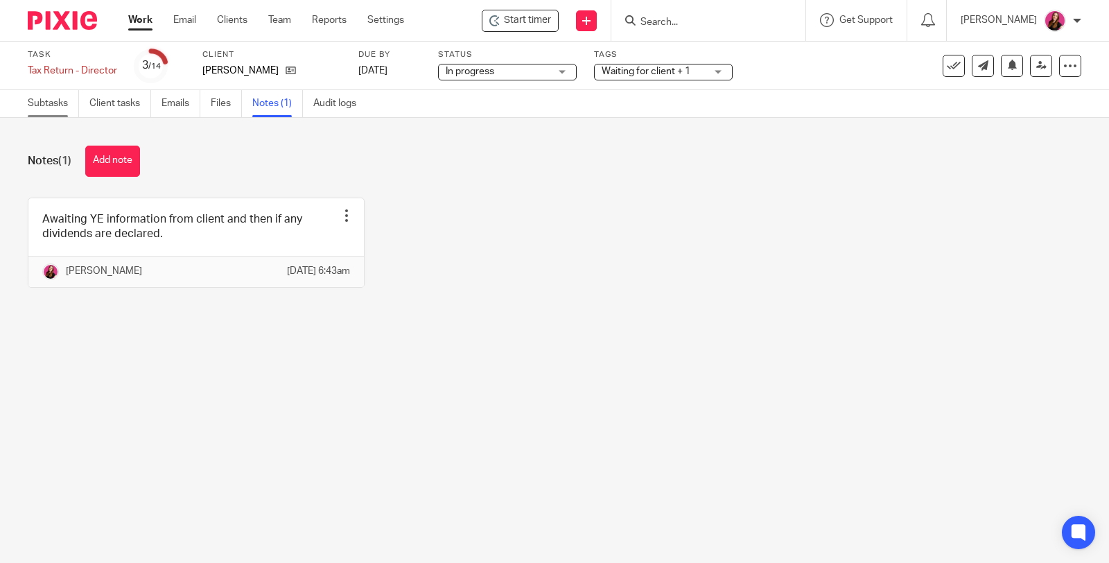
click at [46, 102] on link "Subtasks" at bounding box center [53, 103] width 51 height 27
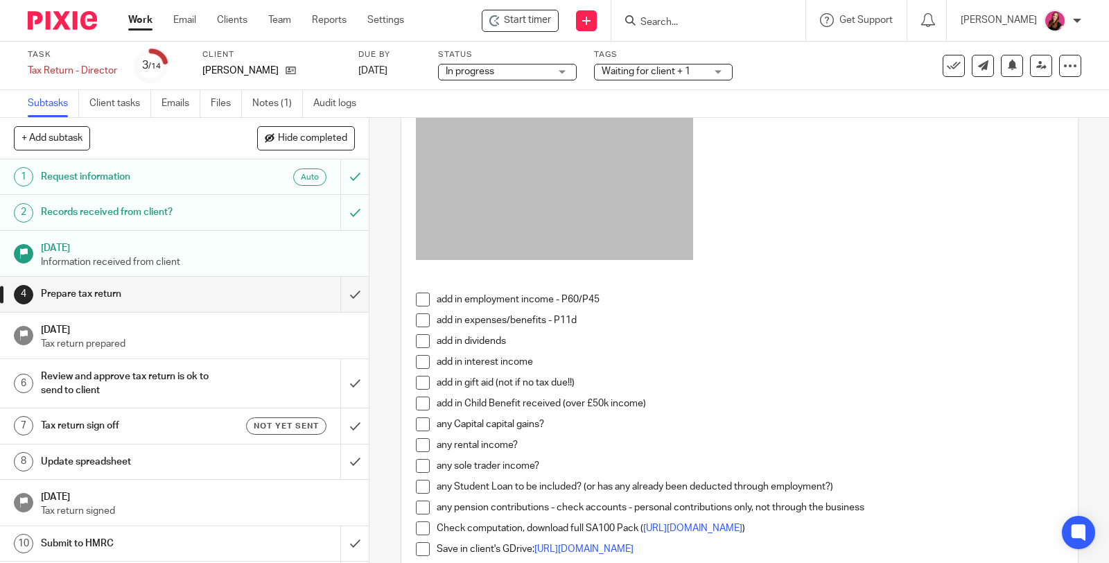
scroll to position [308, 0]
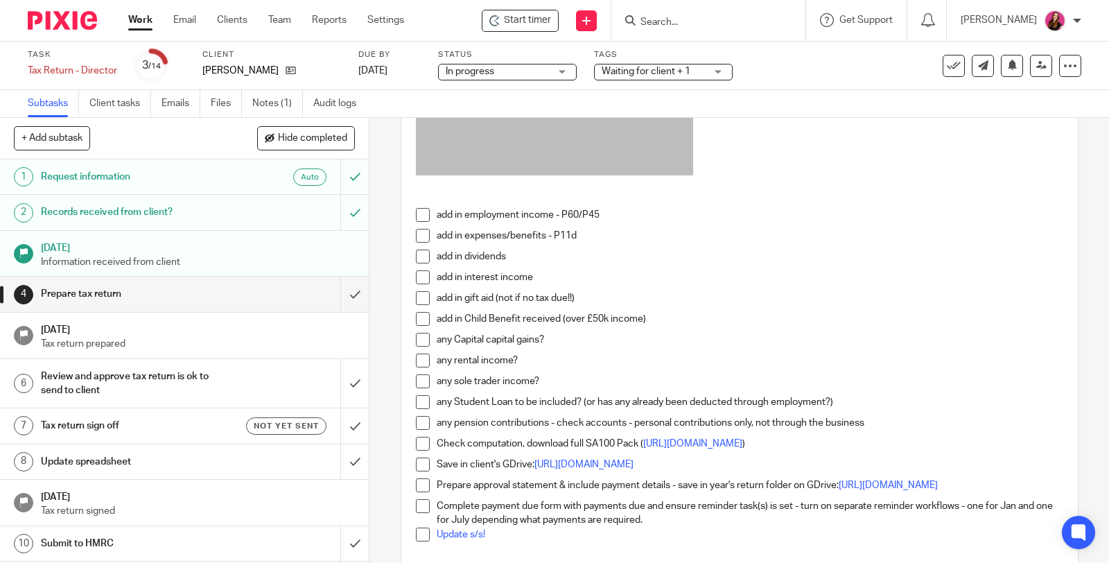
click at [419, 222] on span at bounding box center [423, 215] width 14 height 14
click at [422, 242] on span at bounding box center [423, 236] width 14 height 14
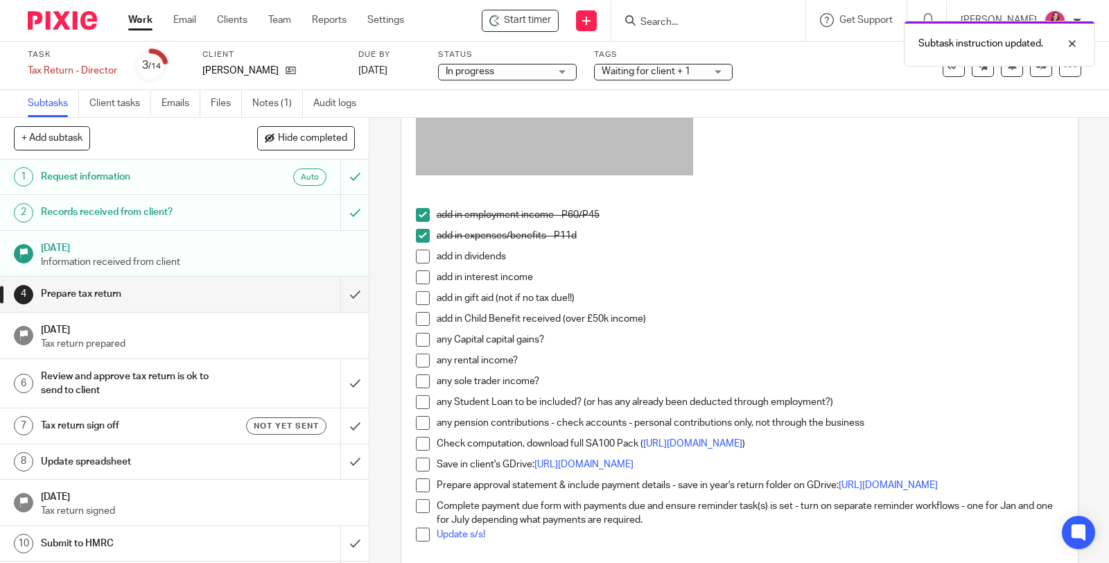
click at [420, 284] on span at bounding box center [423, 277] width 14 height 14
click at [420, 305] on span at bounding box center [423, 298] width 14 height 14
click at [417, 324] on span at bounding box center [423, 319] width 14 height 14
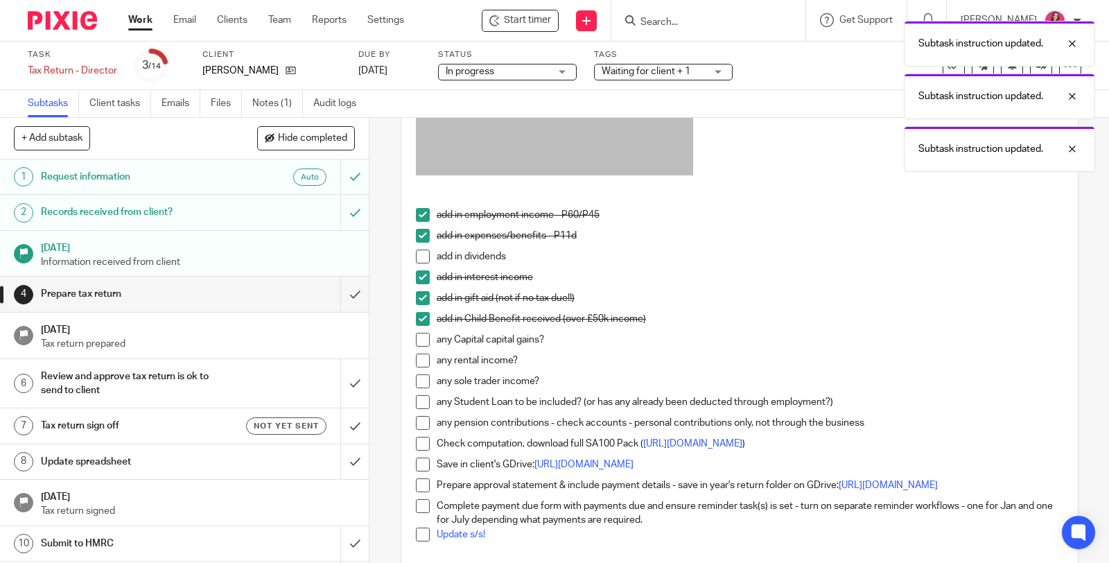
click at [416, 345] on span at bounding box center [423, 340] width 14 height 14
click at [417, 365] on span at bounding box center [423, 361] width 14 height 14
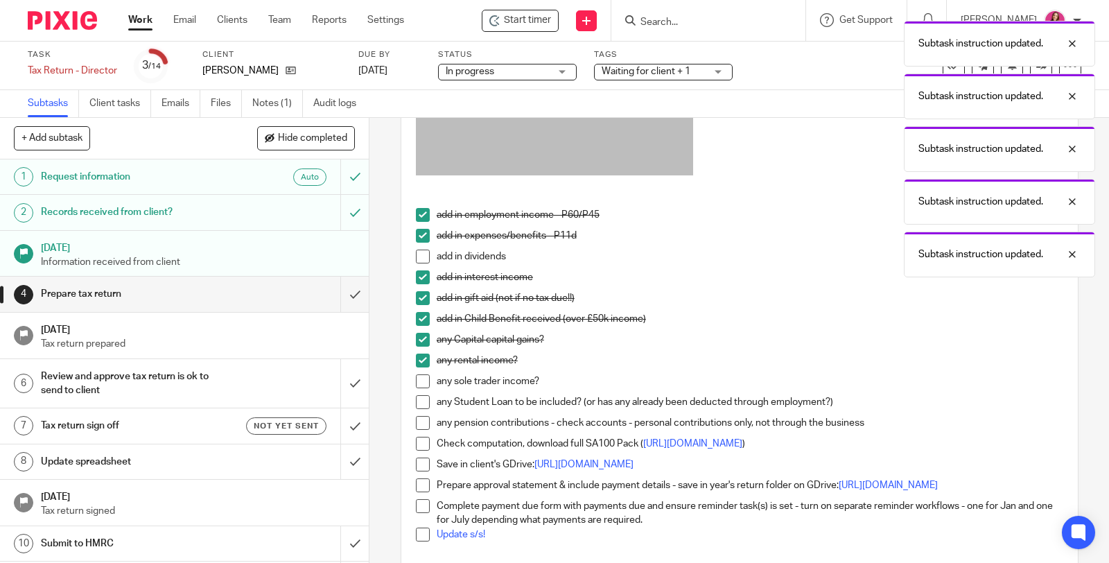
click at [419, 387] on span at bounding box center [423, 381] width 14 height 14
click at [416, 409] on span at bounding box center [423, 402] width 14 height 14
click at [417, 428] on span at bounding box center [423, 423] width 14 height 14
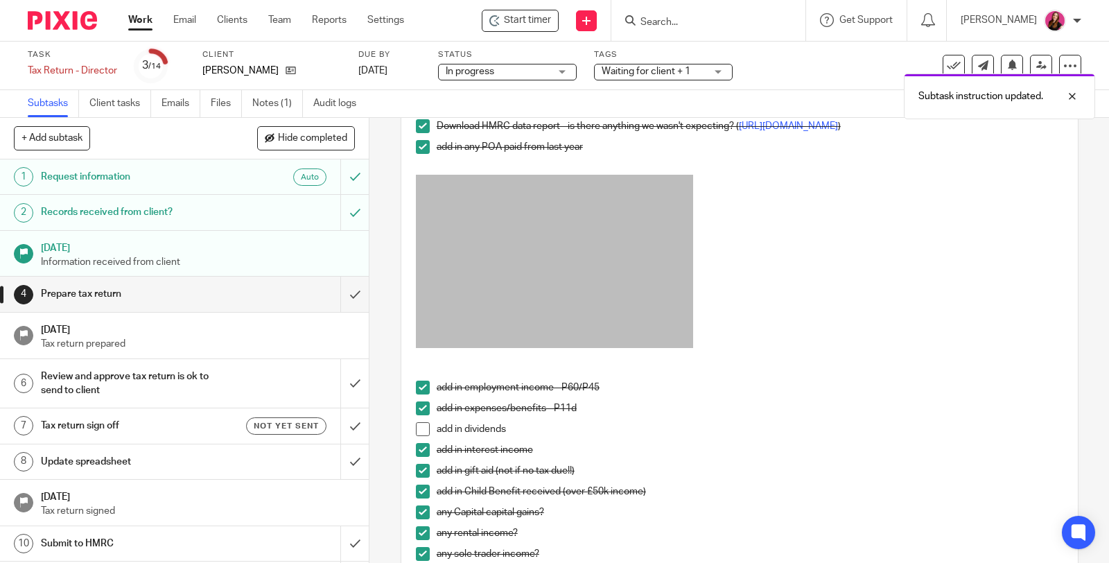
scroll to position [0, 0]
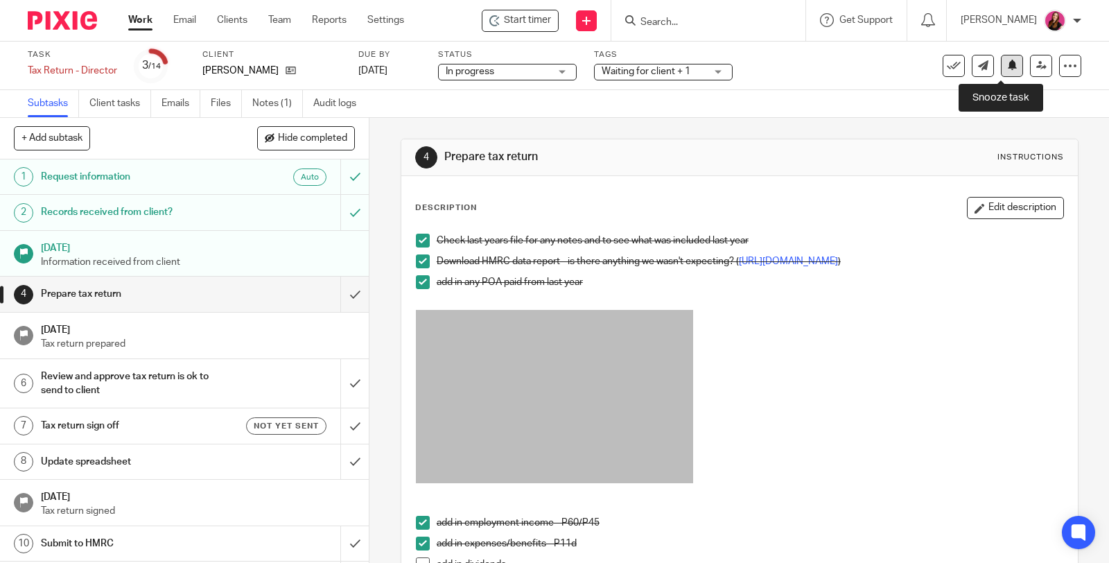
click at [1008, 71] on button at bounding box center [1012, 66] width 22 height 22
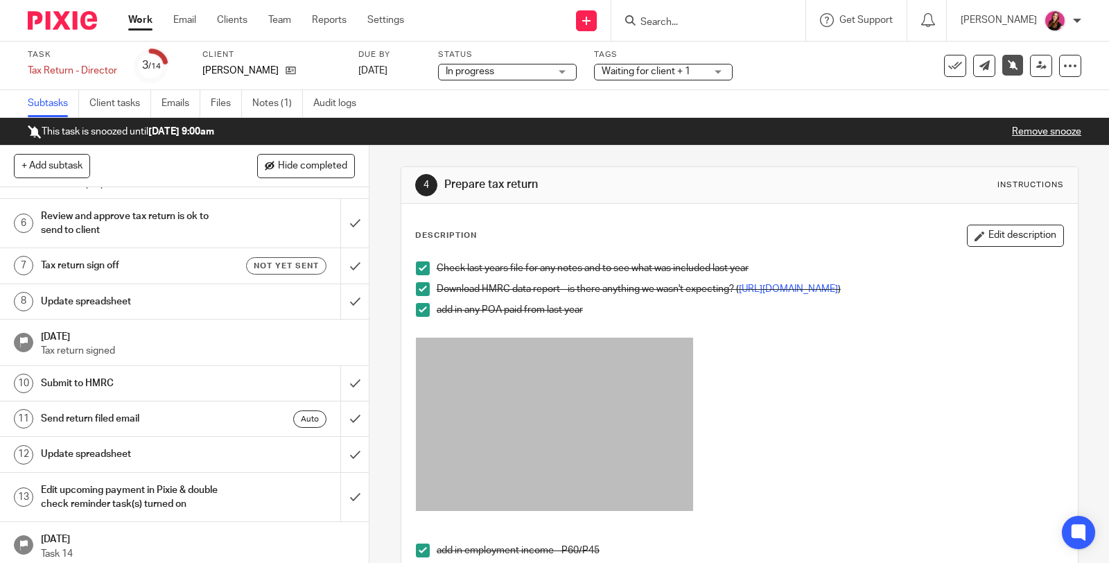
scroll to position [189, 0]
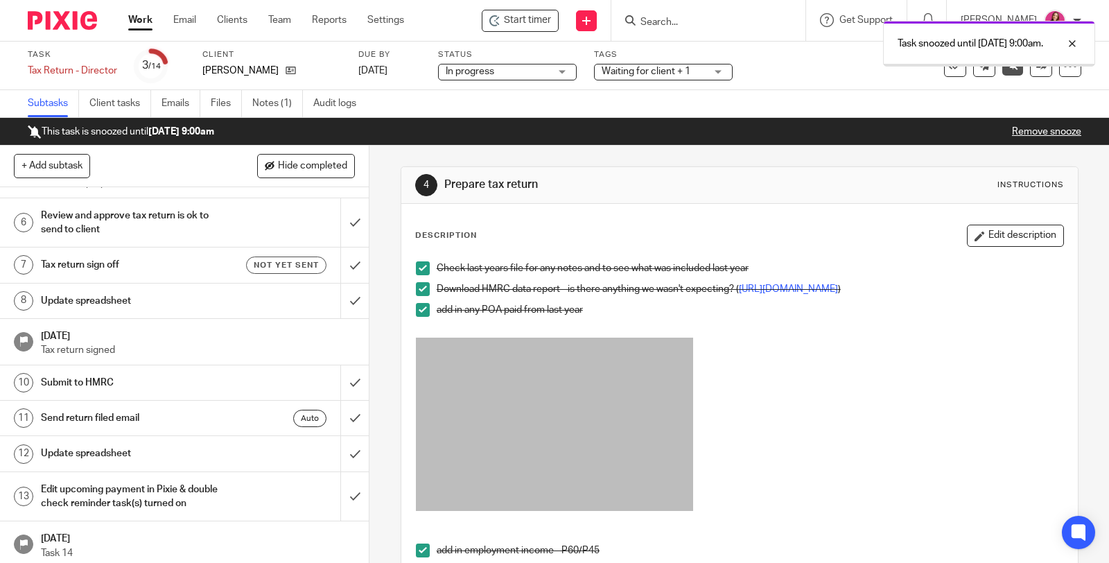
click at [110, 300] on h1 "Update spreadsheet" at bounding box center [136, 300] width 191 height 21
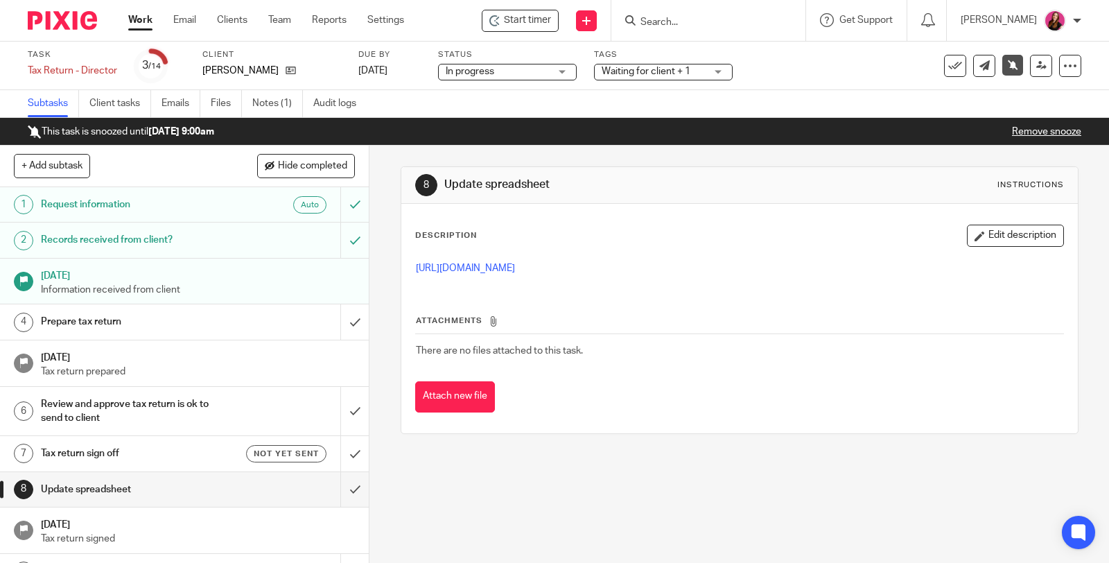
click at [135, 25] on link "Work" at bounding box center [140, 20] width 24 height 14
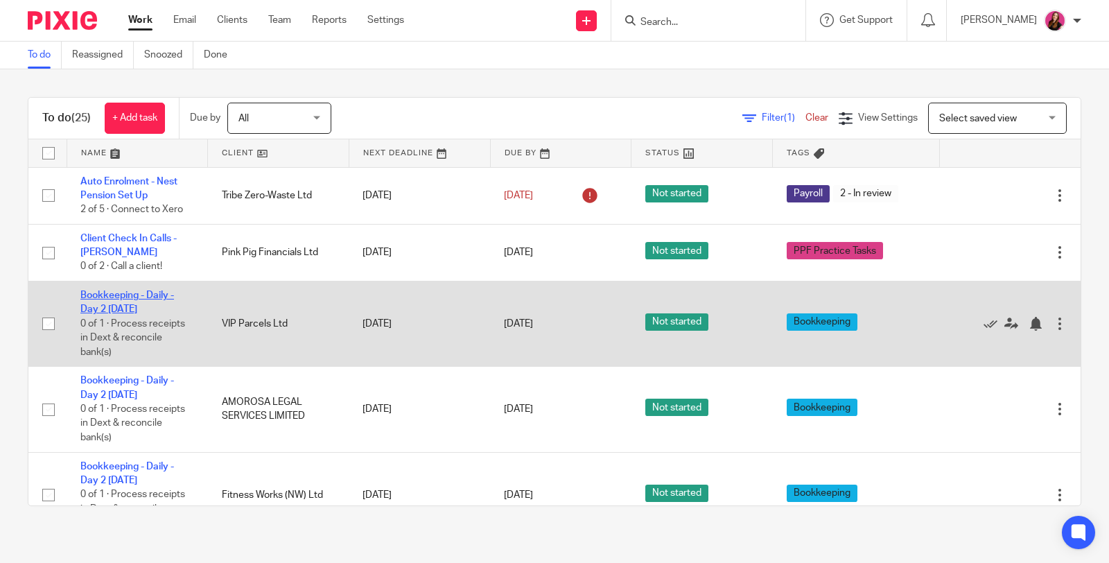
click at [143, 291] on link "Bookkeeping - Daily - Day 2 [DATE]" at bounding box center [127, 302] width 94 height 24
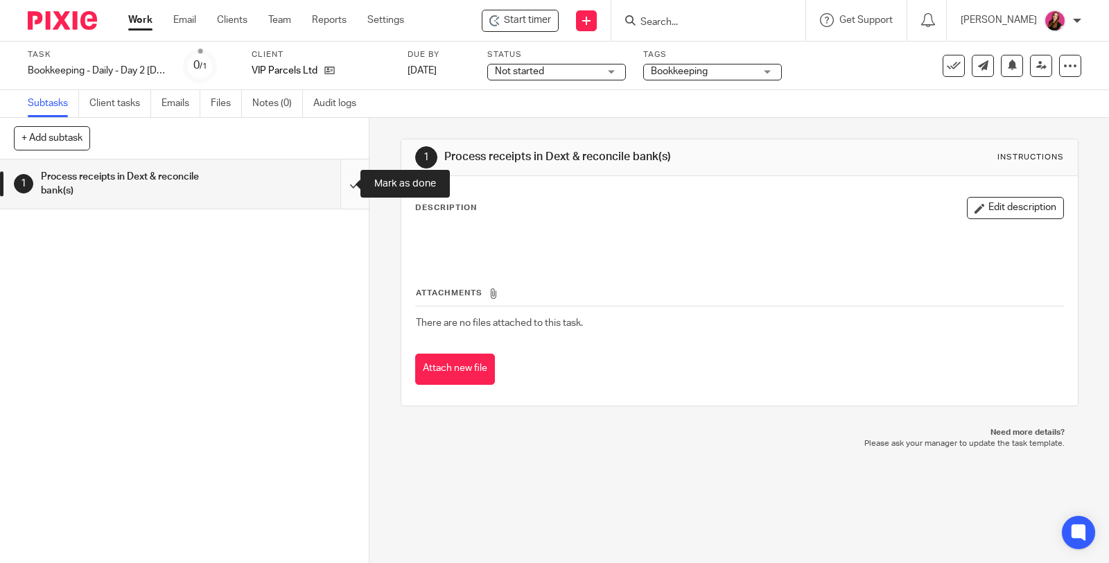
click at [342, 184] on input "submit" at bounding box center [184, 183] width 369 height 49
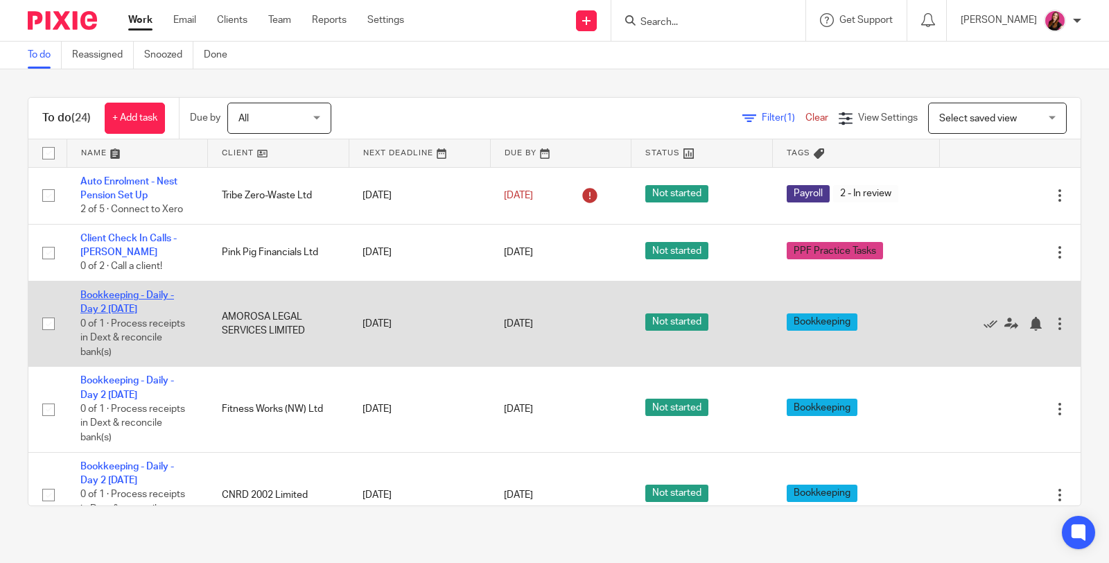
click at [135, 290] on link "Bookkeeping - Daily - Day 2 [DATE]" at bounding box center [127, 302] width 94 height 24
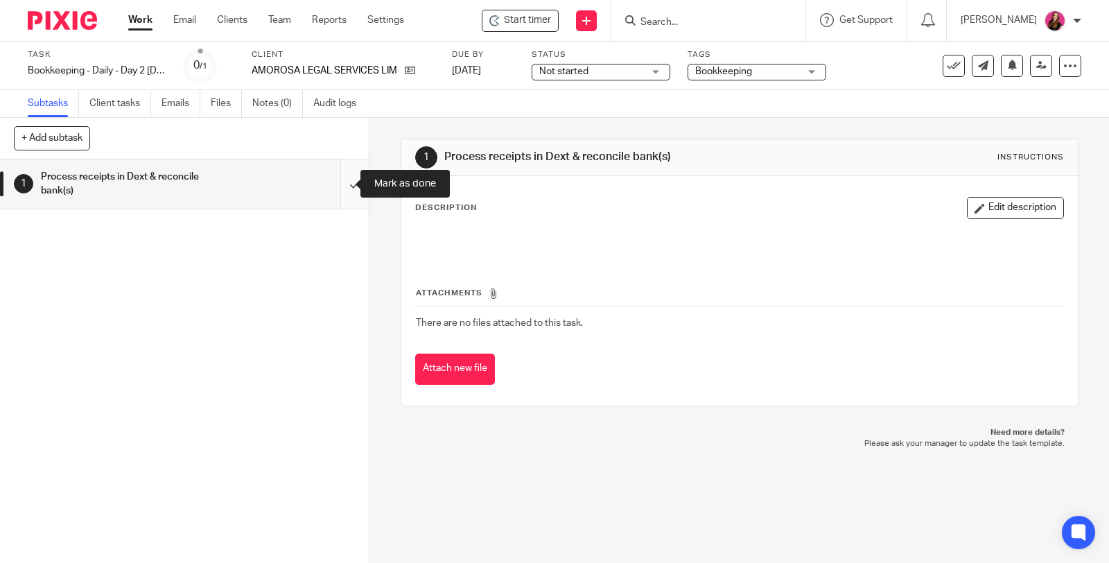
click at [334, 184] on input "submit" at bounding box center [184, 183] width 369 height 49
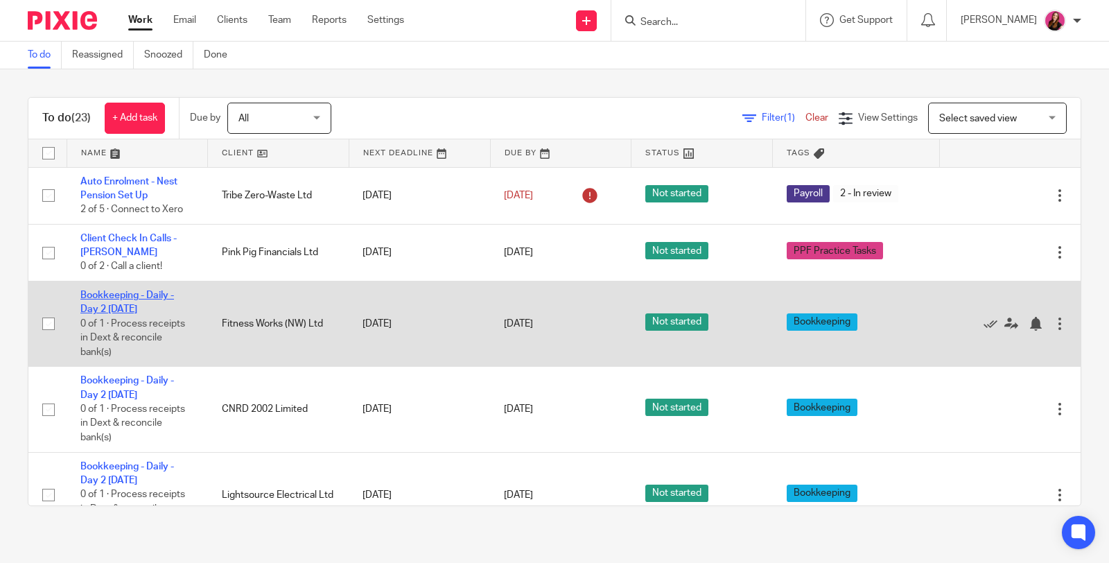
click at [153, 290] on link "Bookkeeping - Daily - Day 2 [DATE]" at bounding box center [127, 302] width 94 height 24
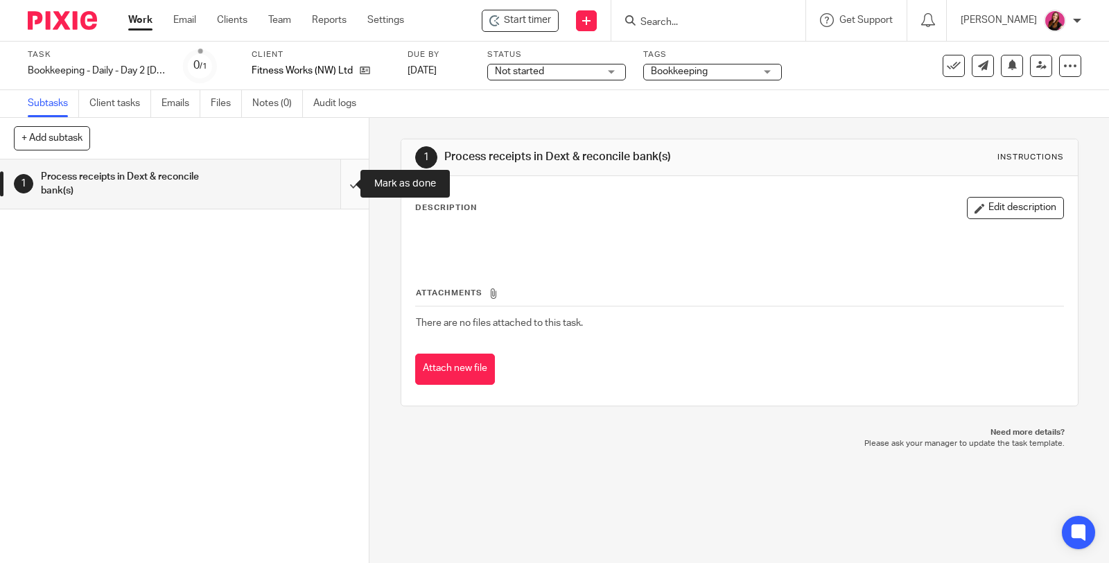
click at [340, 182] on input "submit" at bounding box center [184, 183] width 369 height 49
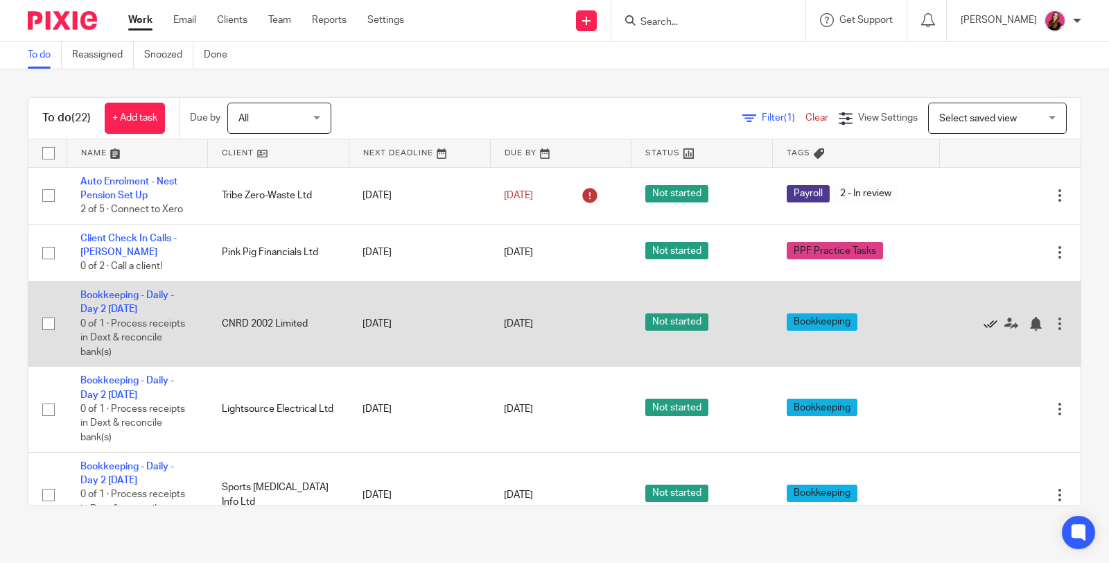
click at [984, 325] on icon at bounding box center [991, 324] width 14 height 14
click at [984, 321] on icon at bounding box center [991, 324] width 14 height 14
